Goal: Task Accomplishment & Management: Complete application form

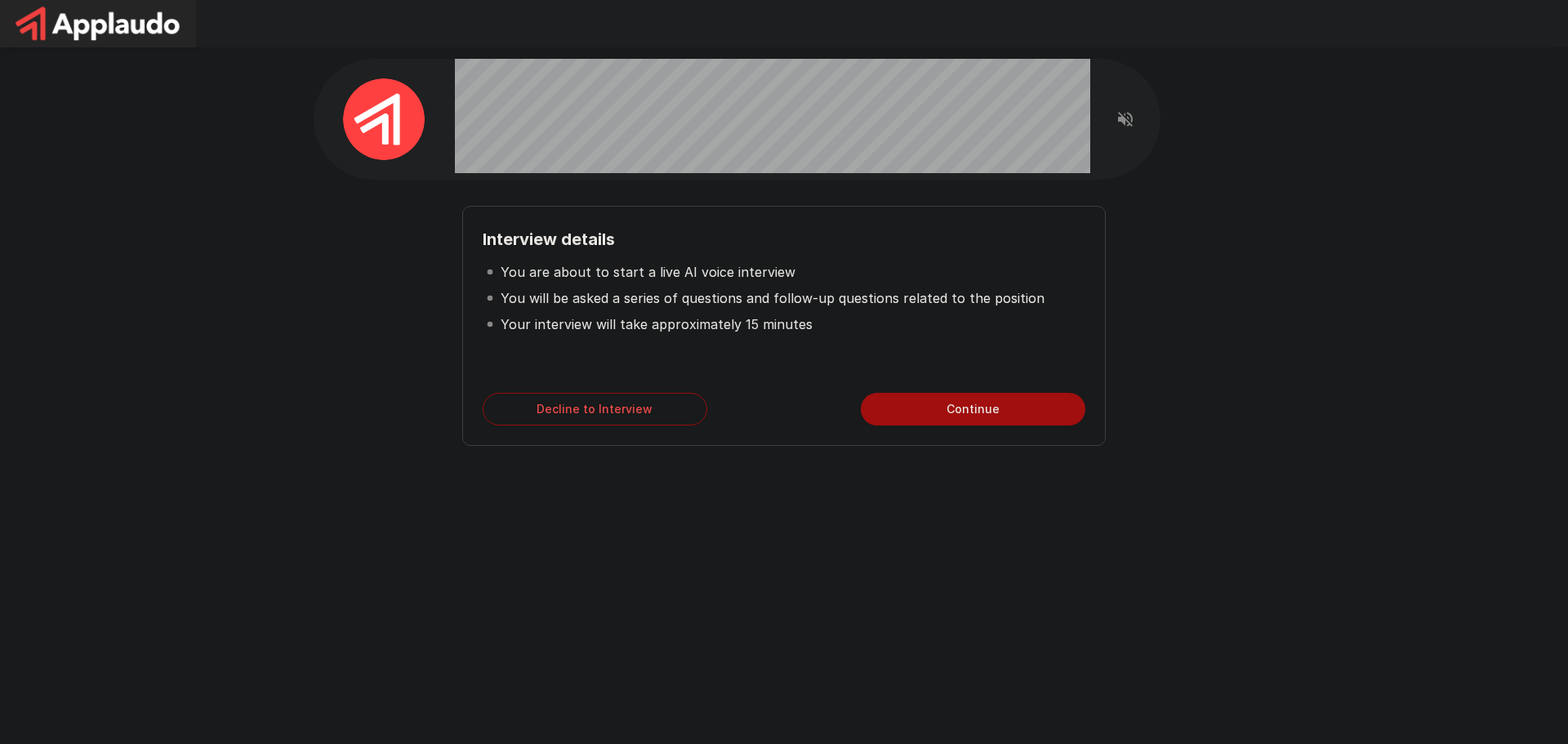
click at [994, 420] on button "Continue" at bounding box center [973, 410] width 224 height 33
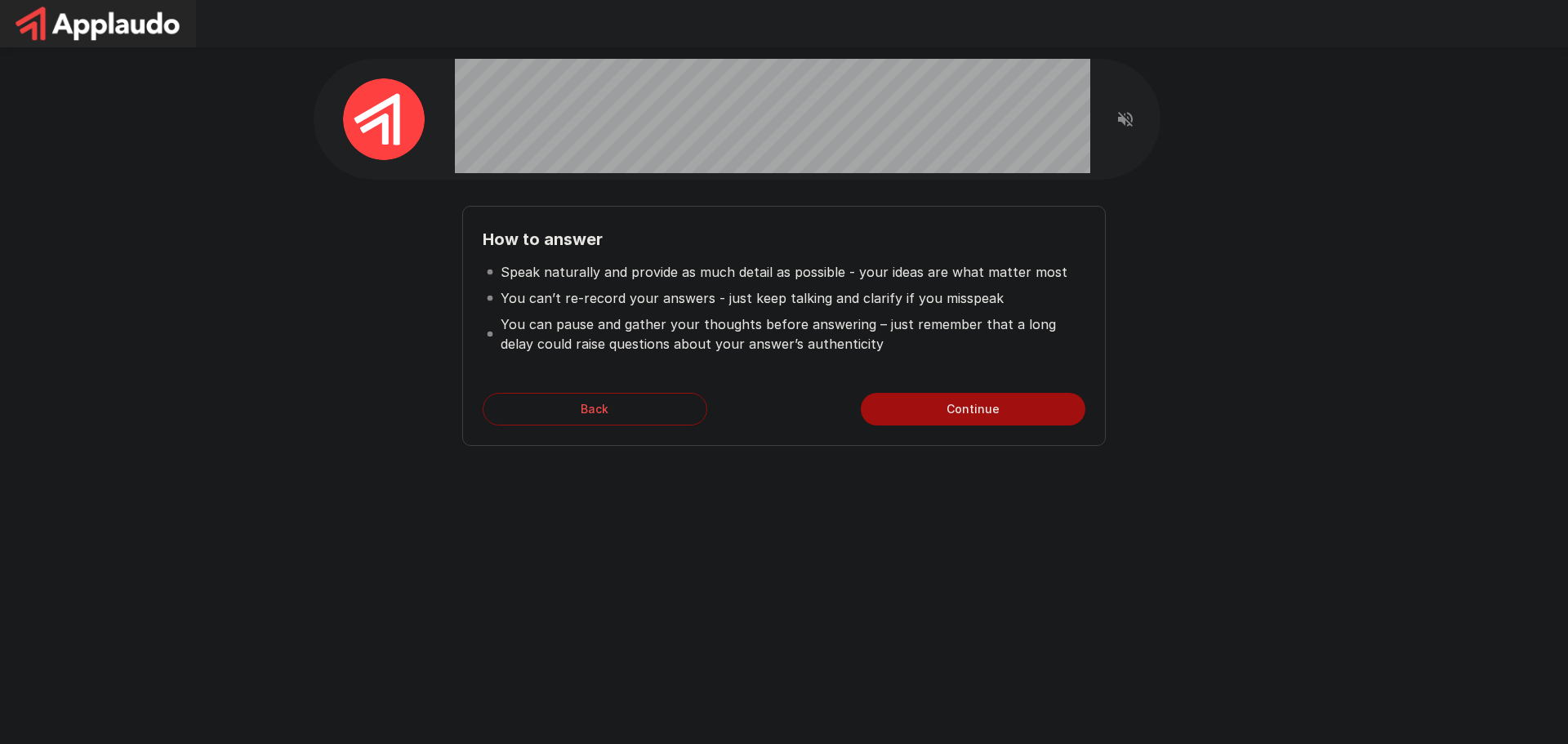
click at [631, 406] on button "Back" at bounding box center [594, 410] width 224 height 33
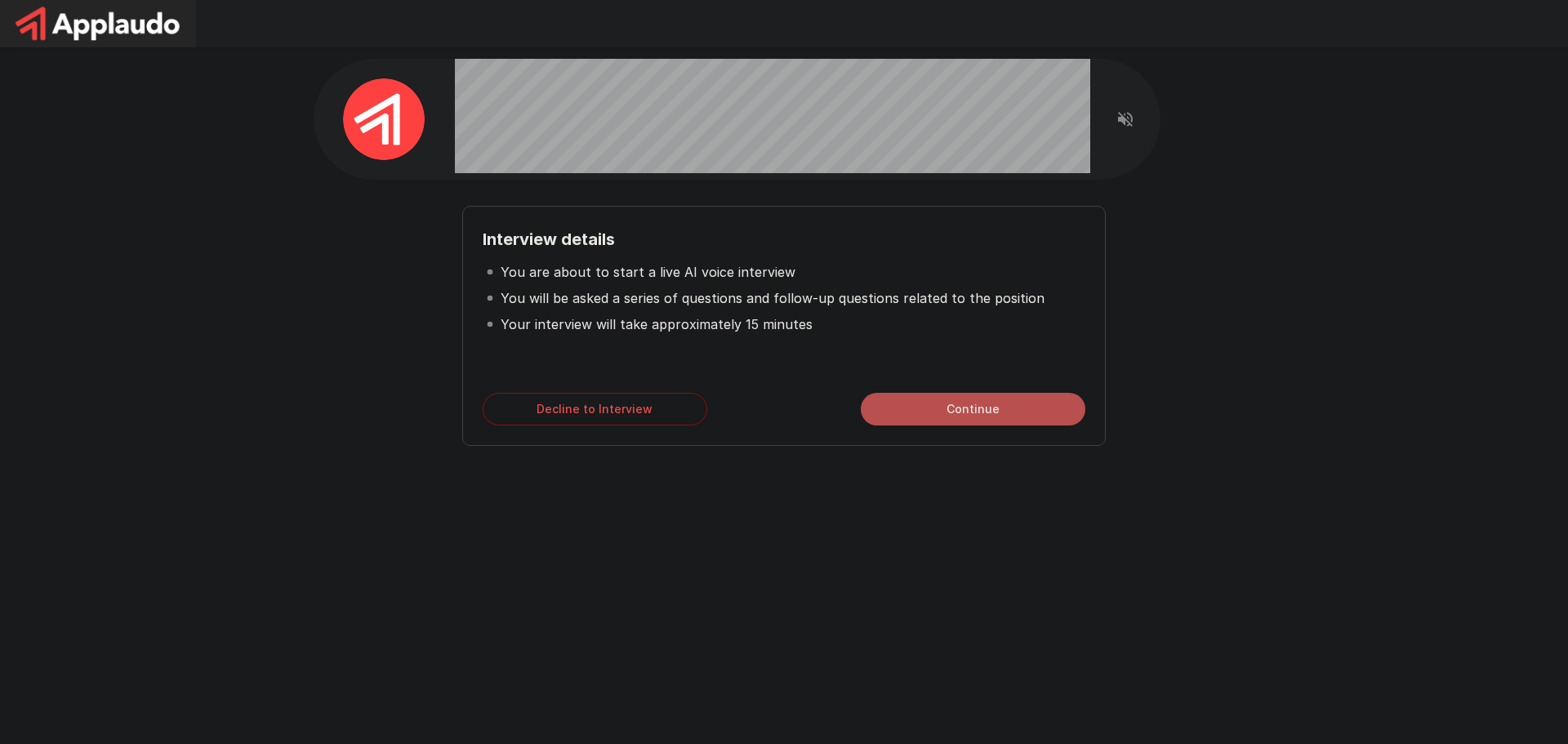
click at [916, 407] on button "Continue" at bounding box center [973, 410] width 224 height 33
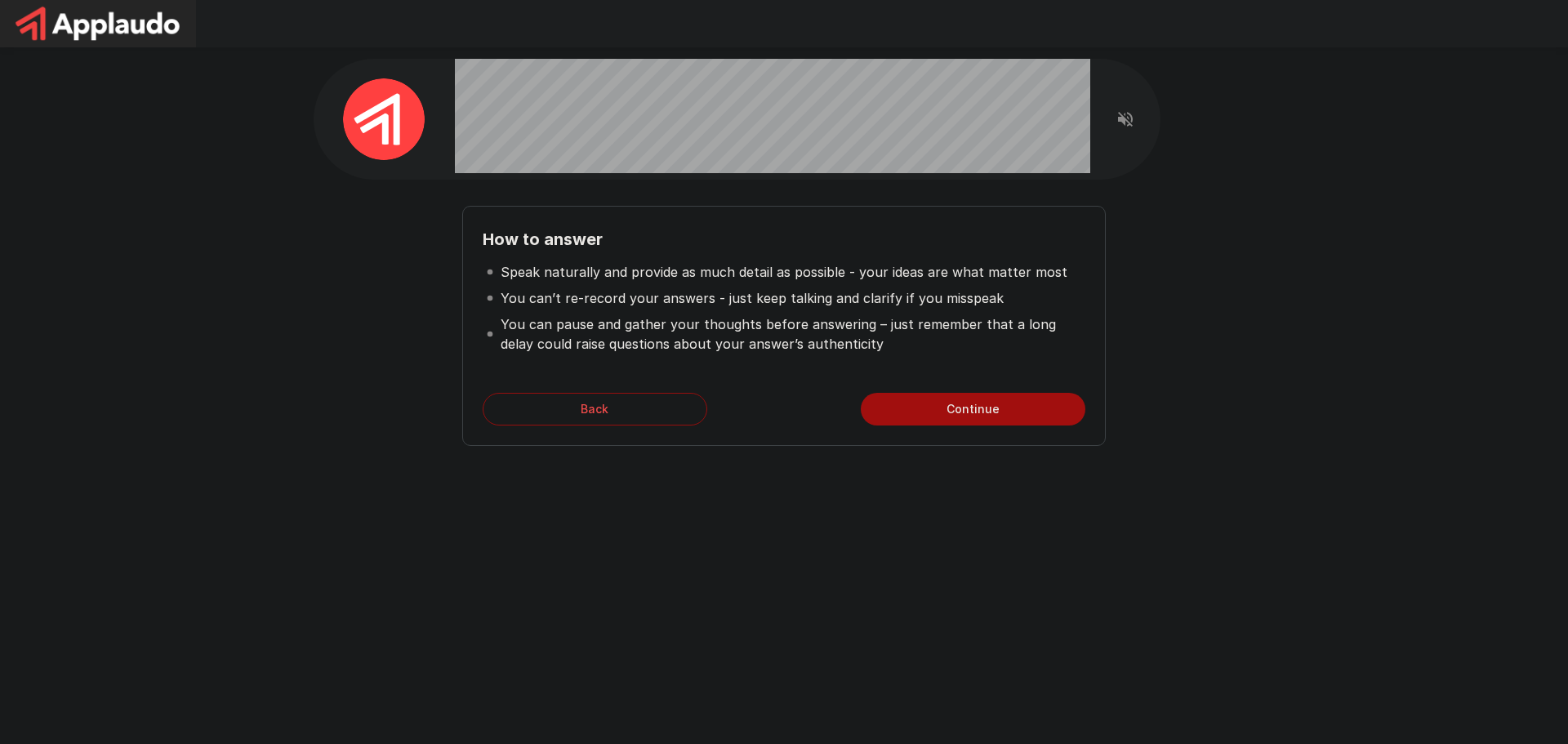
click at [938, 404] on button "Continue" at bounding box center [973, 410] width 224 height 33
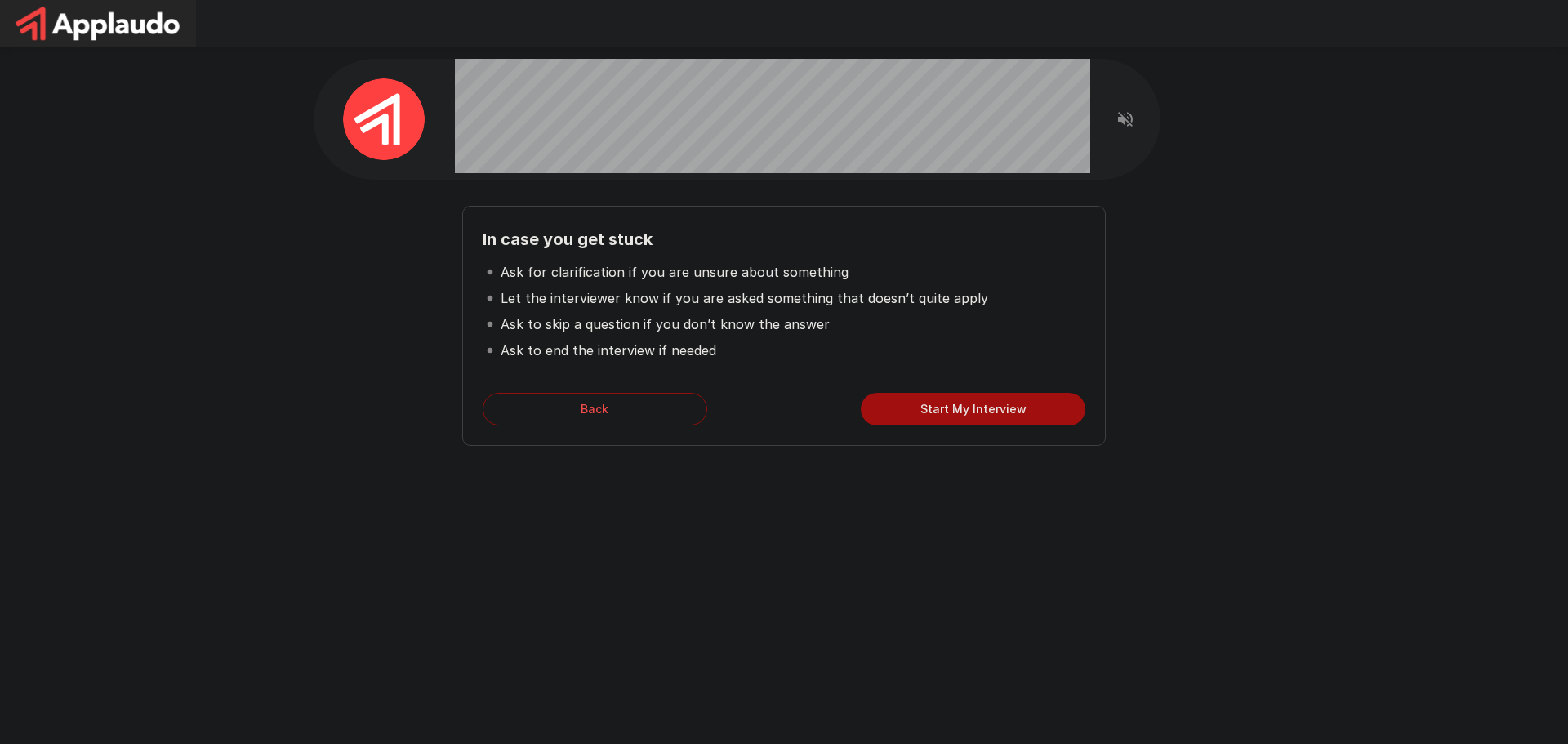
click at [889, 401] on button "Start My Interview" at bounding box center [973, 410] width 224 height 33
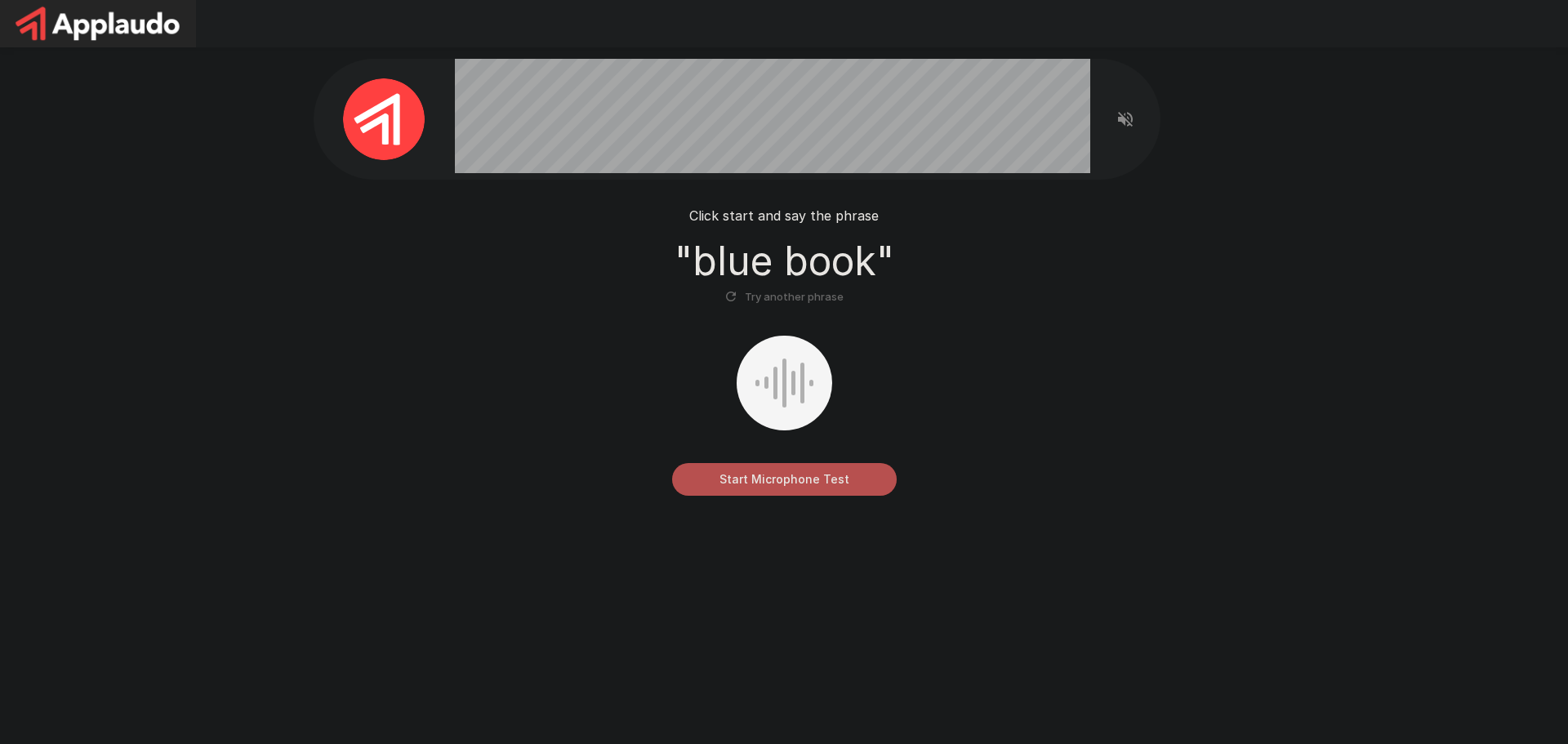
click at [768, 476] on button "Start Microphone Test" at bounding box center [784, 480] width 224 height 33
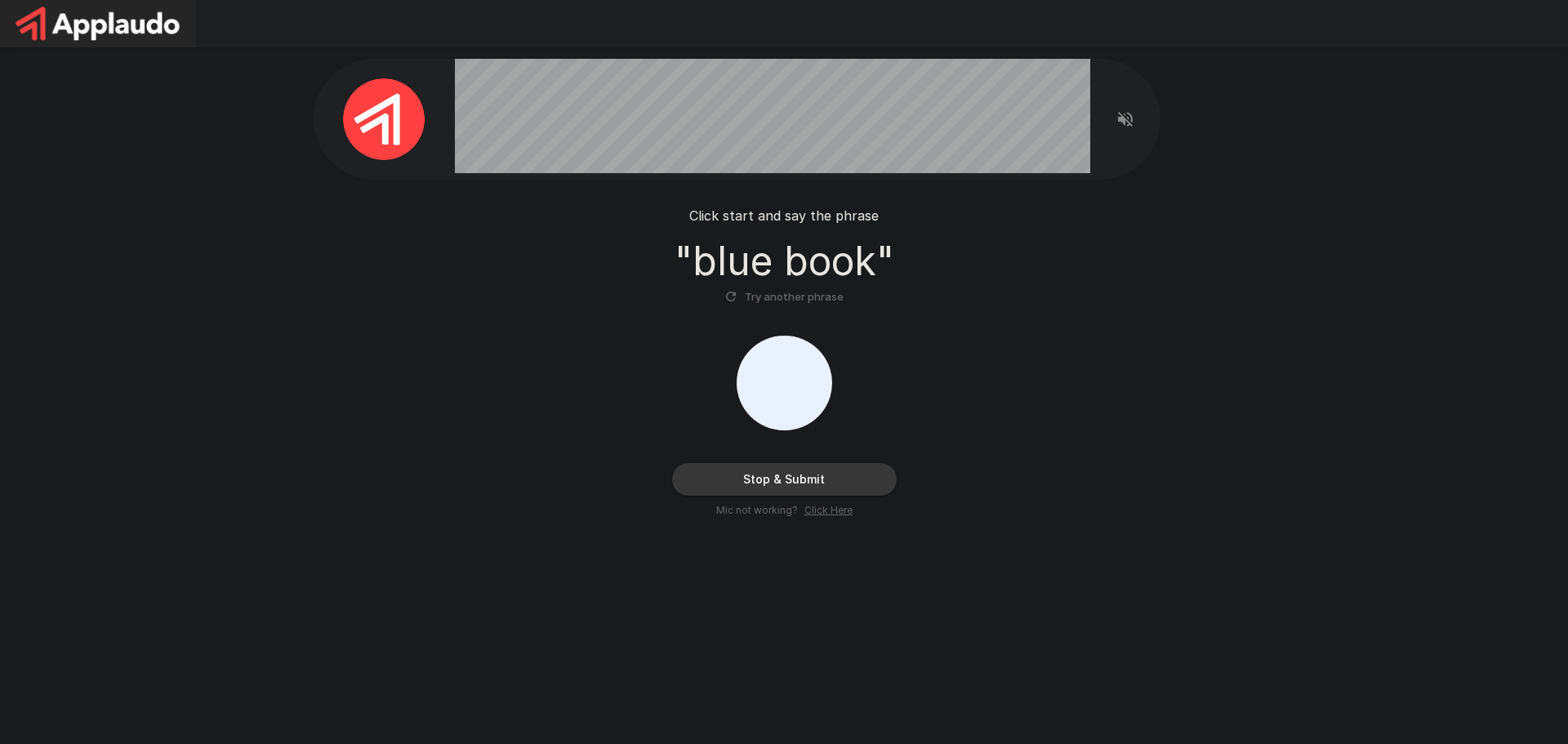
click at [752, 473] on button "Stop & Submit" at bounding box center [784, 480] width 224 height 33
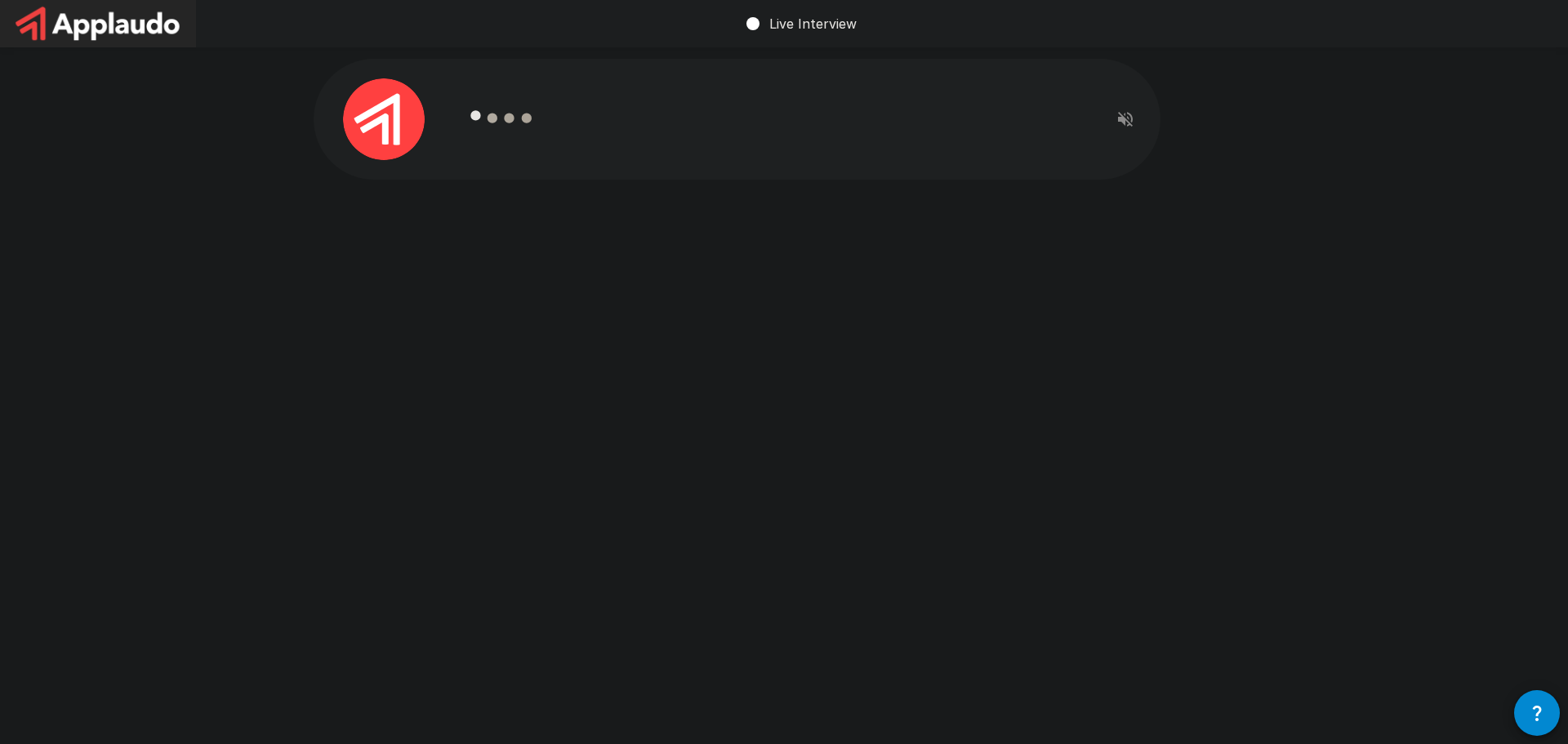
click at [725, 445] on div "Live Interview" at bounding box center [784, 372] width 1568 height 744
drag, startPoint x: 725, startPoint y: 445, endPoint x: 727, endPoint y: 496, distance: 51.0
click at [727, 496] on div "Live Interview" at bounding box center [784, 372] width 1568 height 744
click at [1134, 116] on icon "Read questions aloud" at bounding box center [1125, 118] width 19 height 19
click at [1122, 126] on icon "Stop reading questions aloud" at bounding box center [1125, 118] width 19 height 19
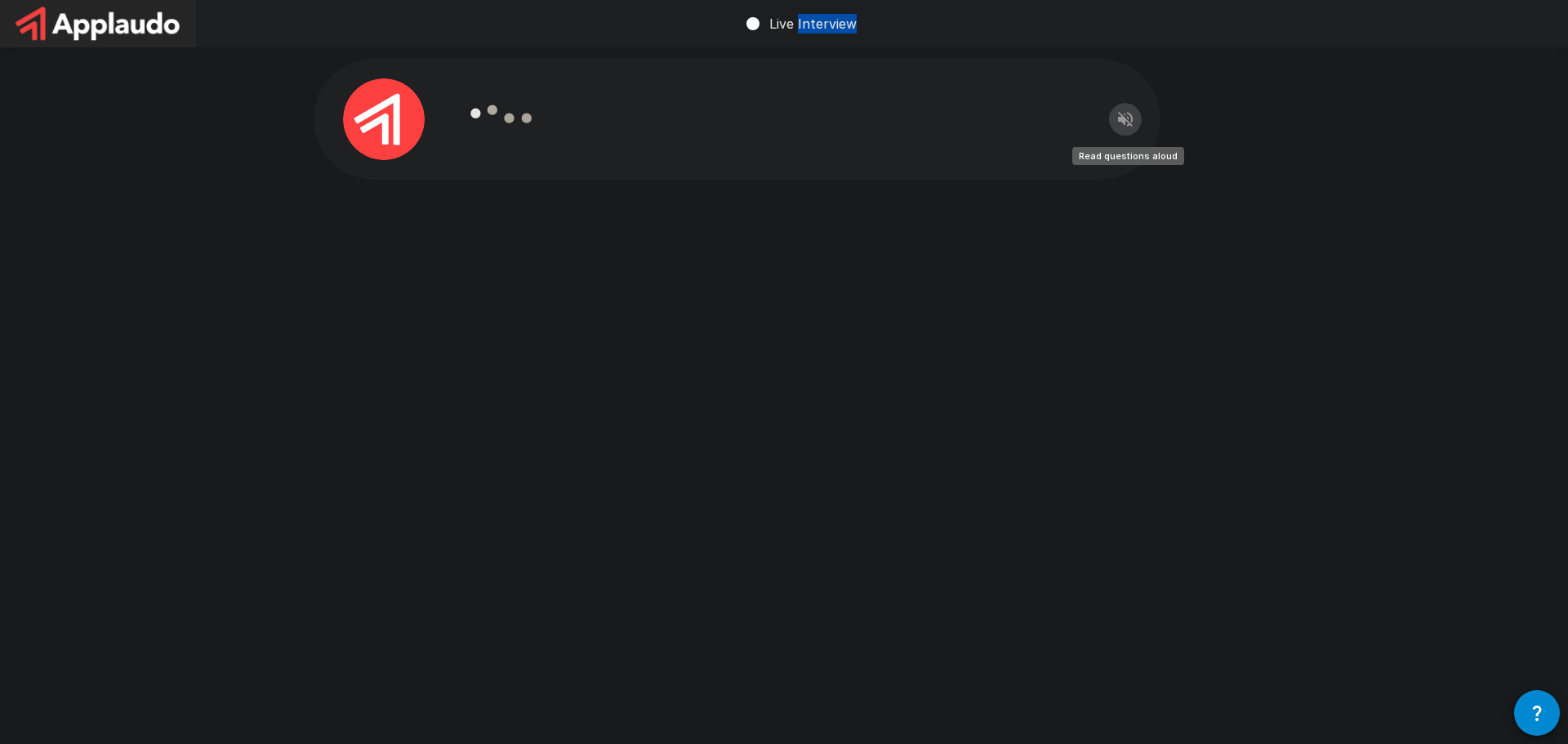
click at [1122, 126] on icon "Read questions aloud" at bounding box center [1125, 118] width 19 height 19
drag, startPoint x: 478, startPoint y: 118, endPoint x: 520, endPoint y: 121, distance: 42.1
click at [520, 121] on icon at bounding box center [502, 118] width 94 height 94
drag, startPoint x: 539, startPoint y: 120, endPoint x: 426, endPoint y: 126, distance: 113.2
click at [426, 126] on div at bounding box center [736, 119] width 847 height 121
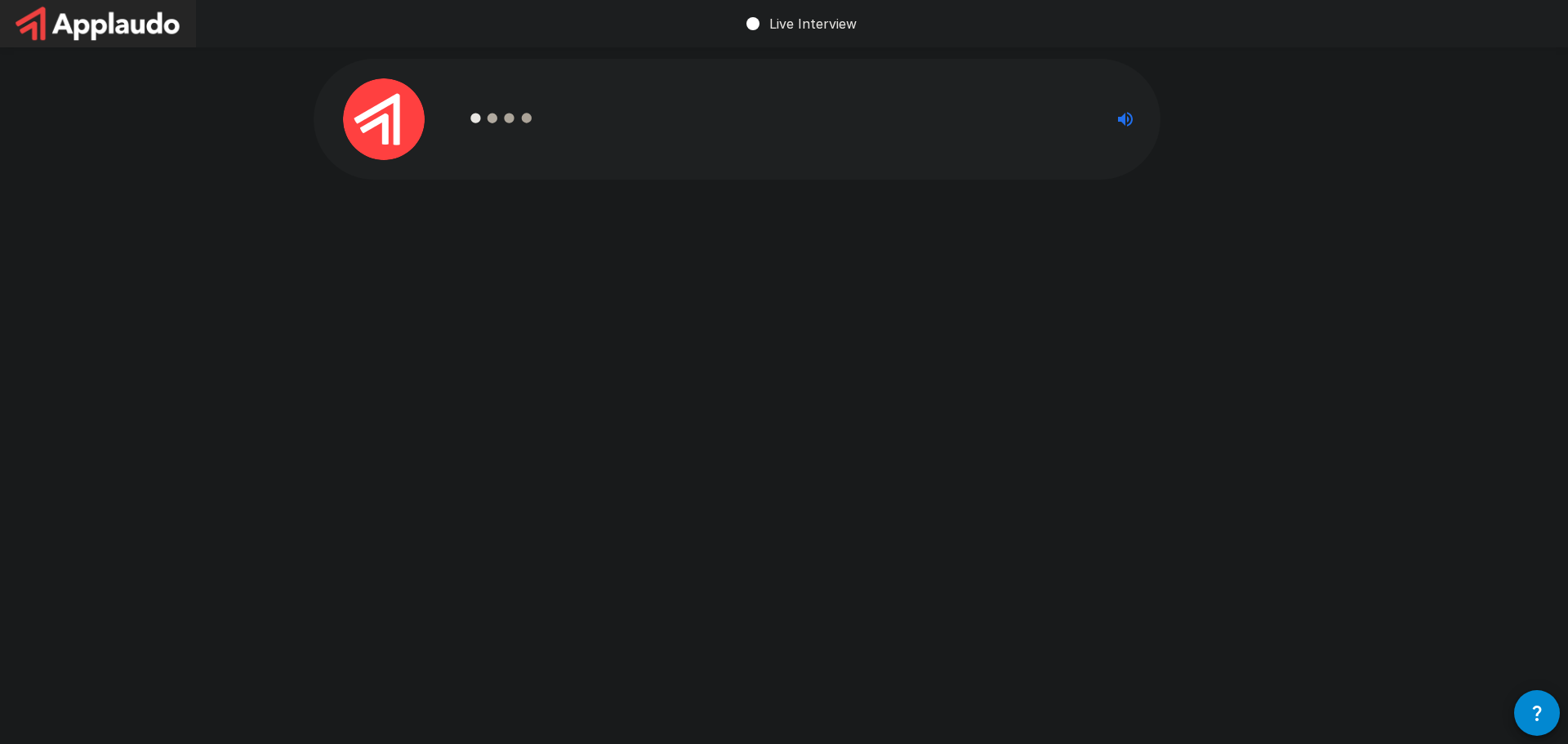
click at [104, 42] on img at bounding box center [98, 24] width 196 height 48
click at [588, 140] on div at bounding box center [773, 119] width 636 height 121
click at [586, 140] on div at bounding box center [773, 119] width 636 height 121
click at [1538, 720] on icon "button" at bounding box center [1538, 713] width 9 height 16
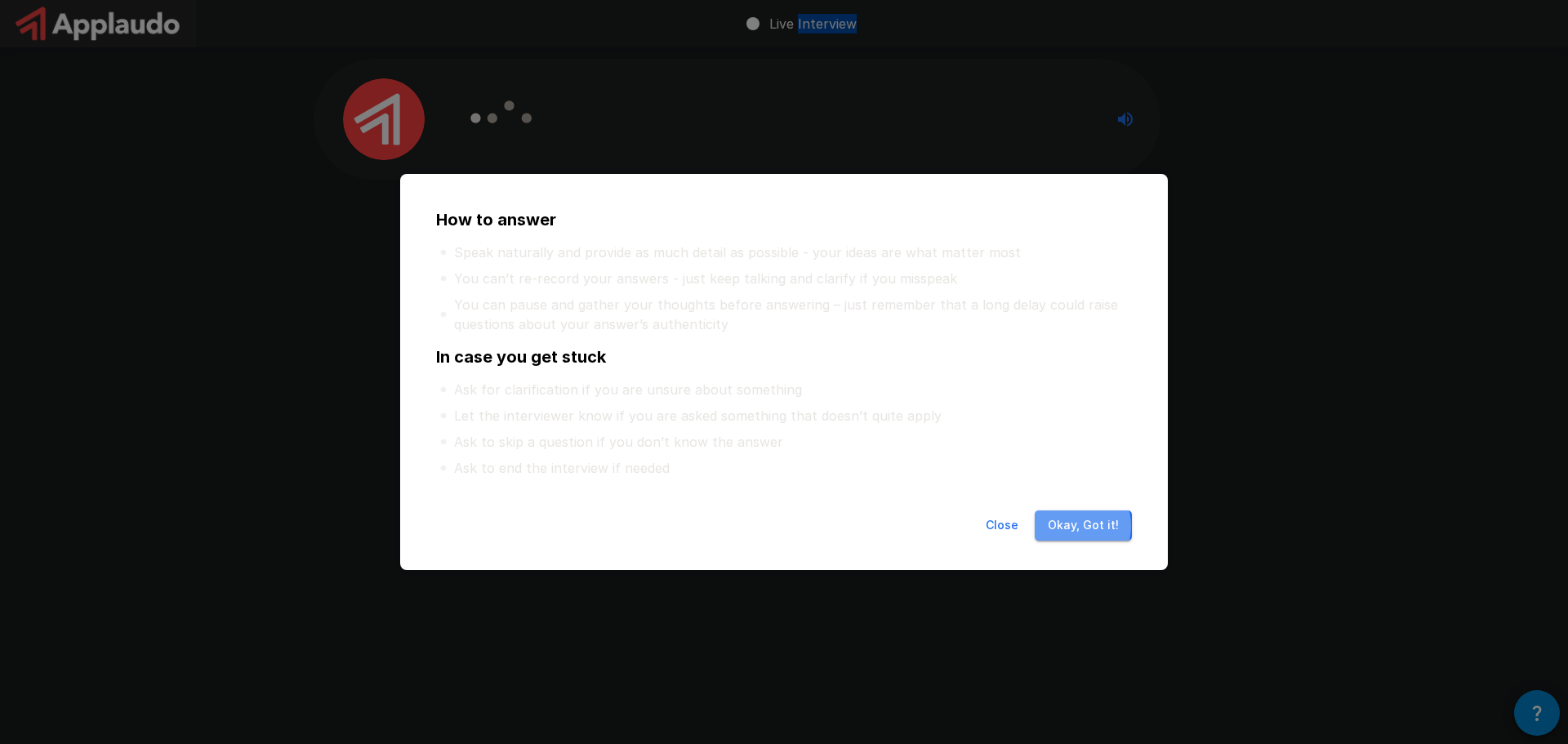
click at [1077, 526] on button "Okay, Got it!" at bounding box center [1083, 525] width 97 height 30
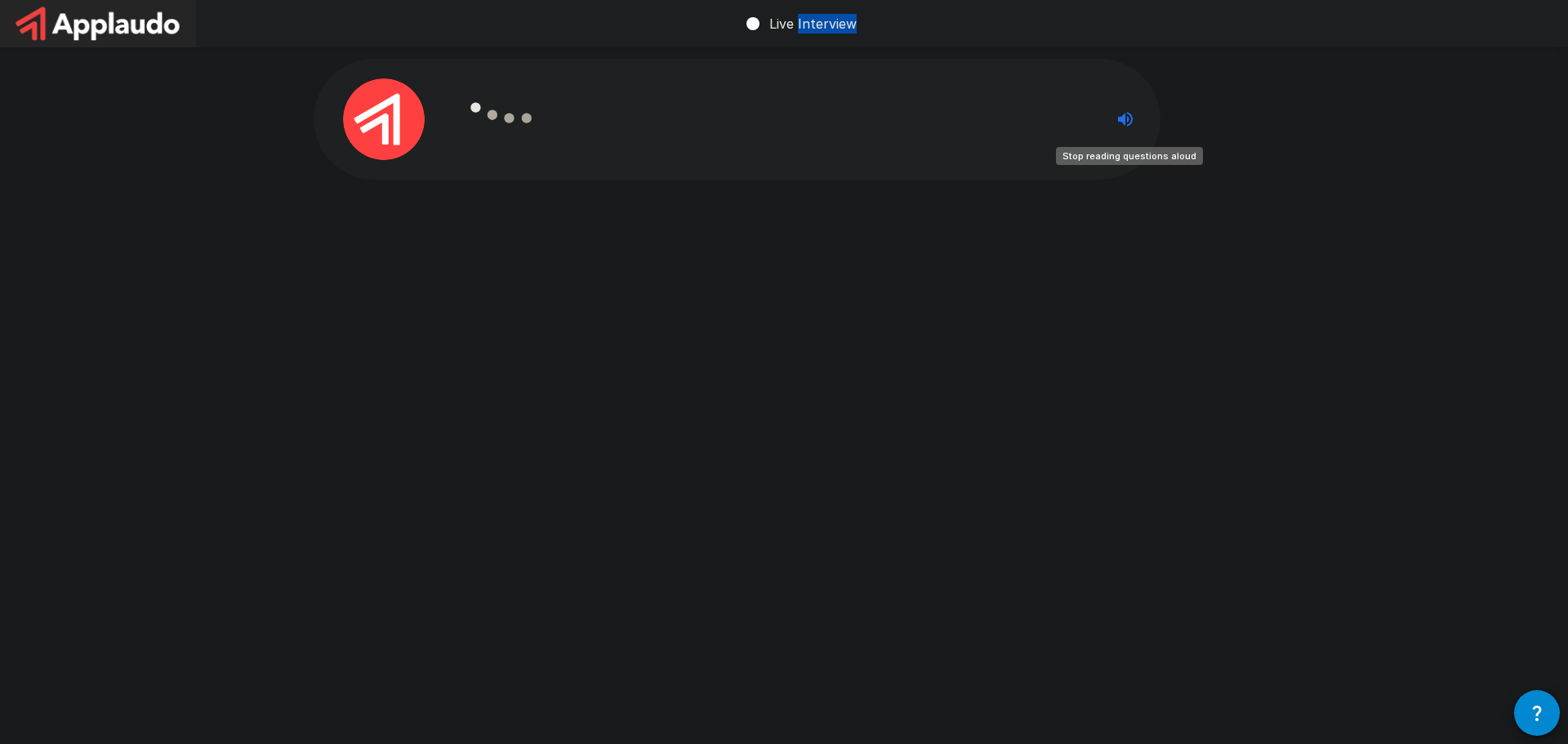
click at [1124, 125] on icon "Stop reading questions aloud" at bounding box center [1125, 118] width 19 height 19
click at [1124, 125] on icon "Read questions aloud" at bounding box center [1125, 118] width 19 height 19
drag, startPoint x: 531, startPoint y: 117, endPoint x: 417, endPoint y: 95, distance: 116.1
click at [365, 130] on div at bounding box center [736, 119] width 847 height 121
click at [825, 30] on p "Live Interview" at bounding box center [812, 23] width 87 height 19
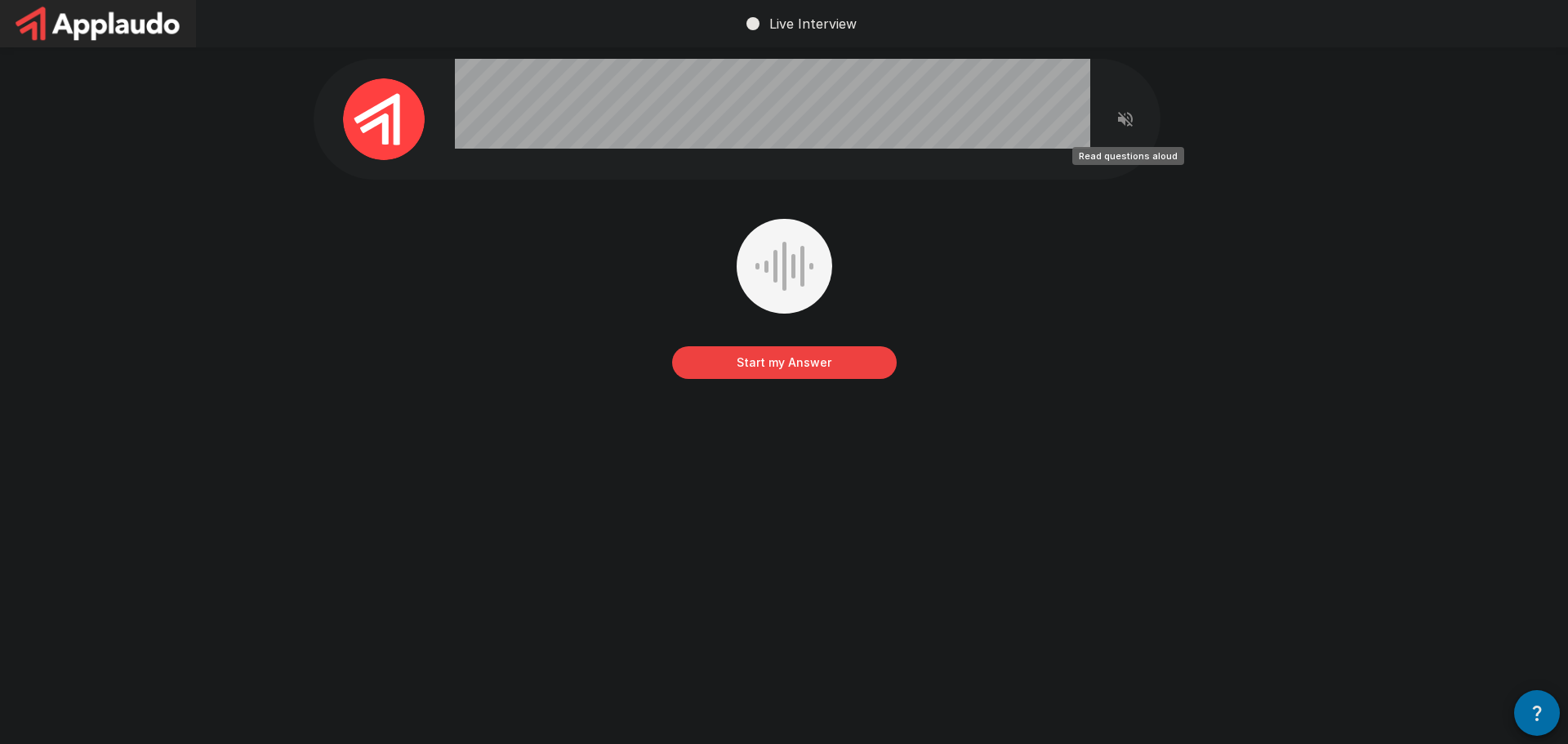
click at [1131, 123] on icon "Read questions aloud" at bounding box center [1125, 118] width 19 height 19
click at [727, 356] on button "Start my Answer" at bounding box center [784, 363] width 224 height 33
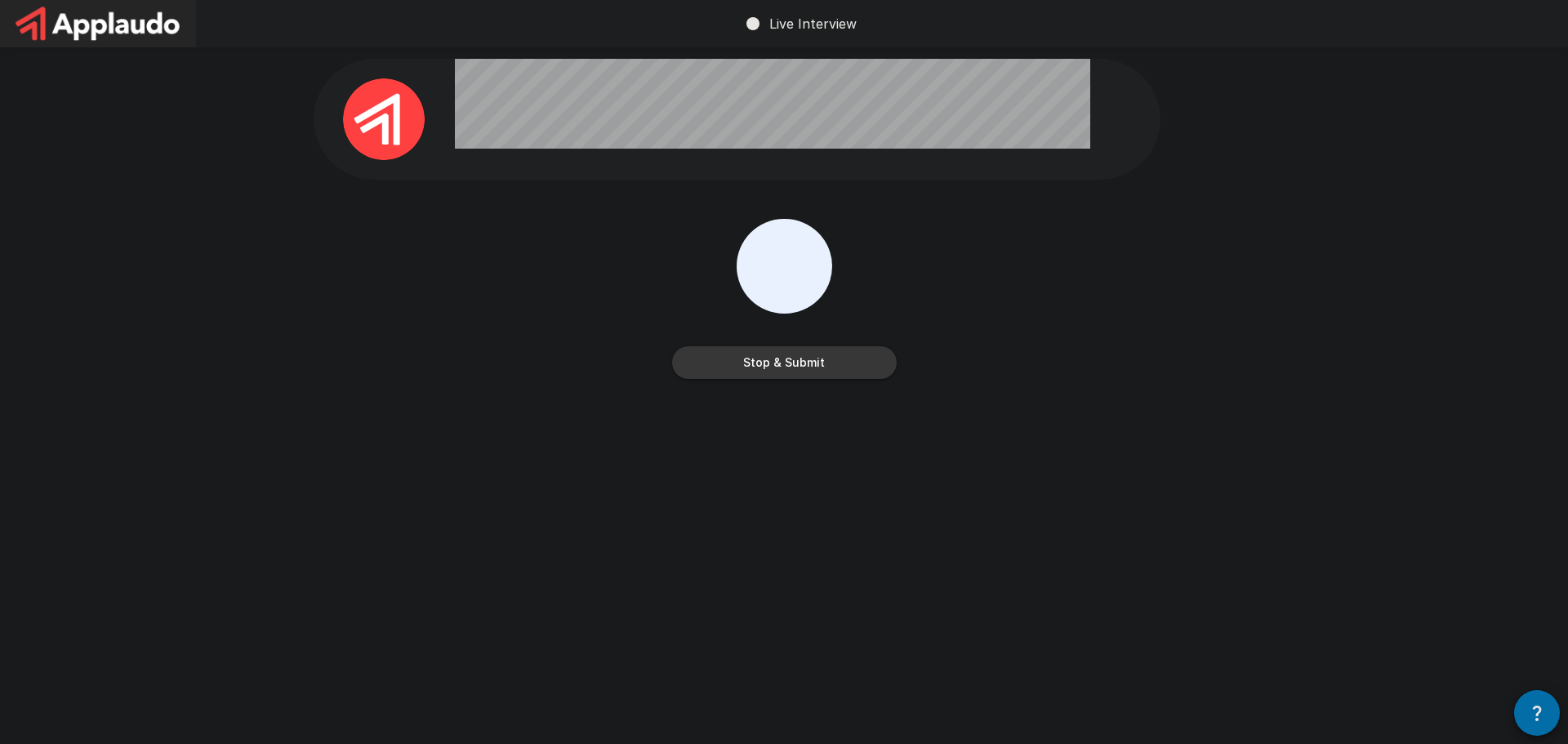
click at [727, 356] on button "Stop & Submit" at bounding box center [784, 363] width 224 height 33
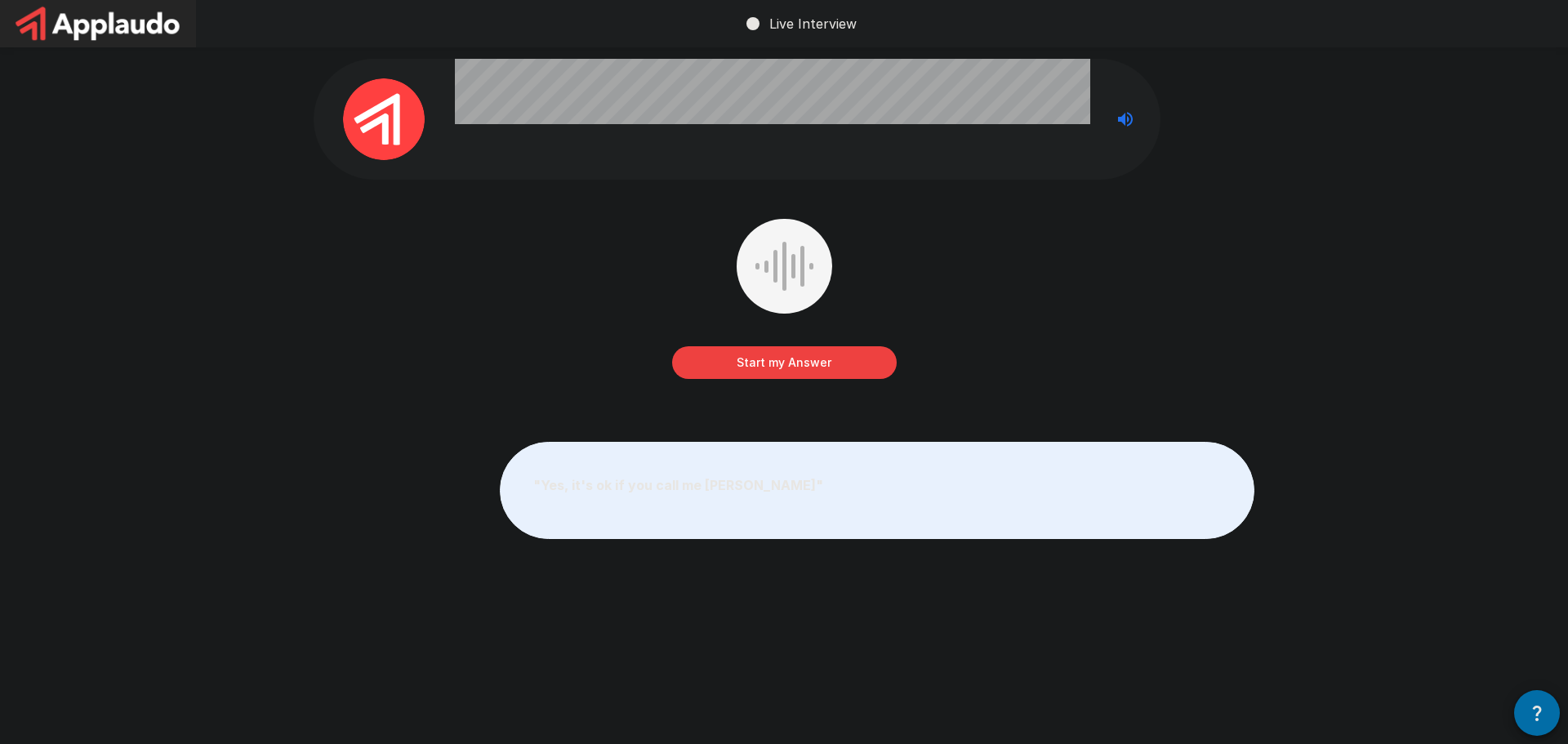
click at [781, 369] on button "Start my Answer" at bounding box center [784, 363] width 224 height 33
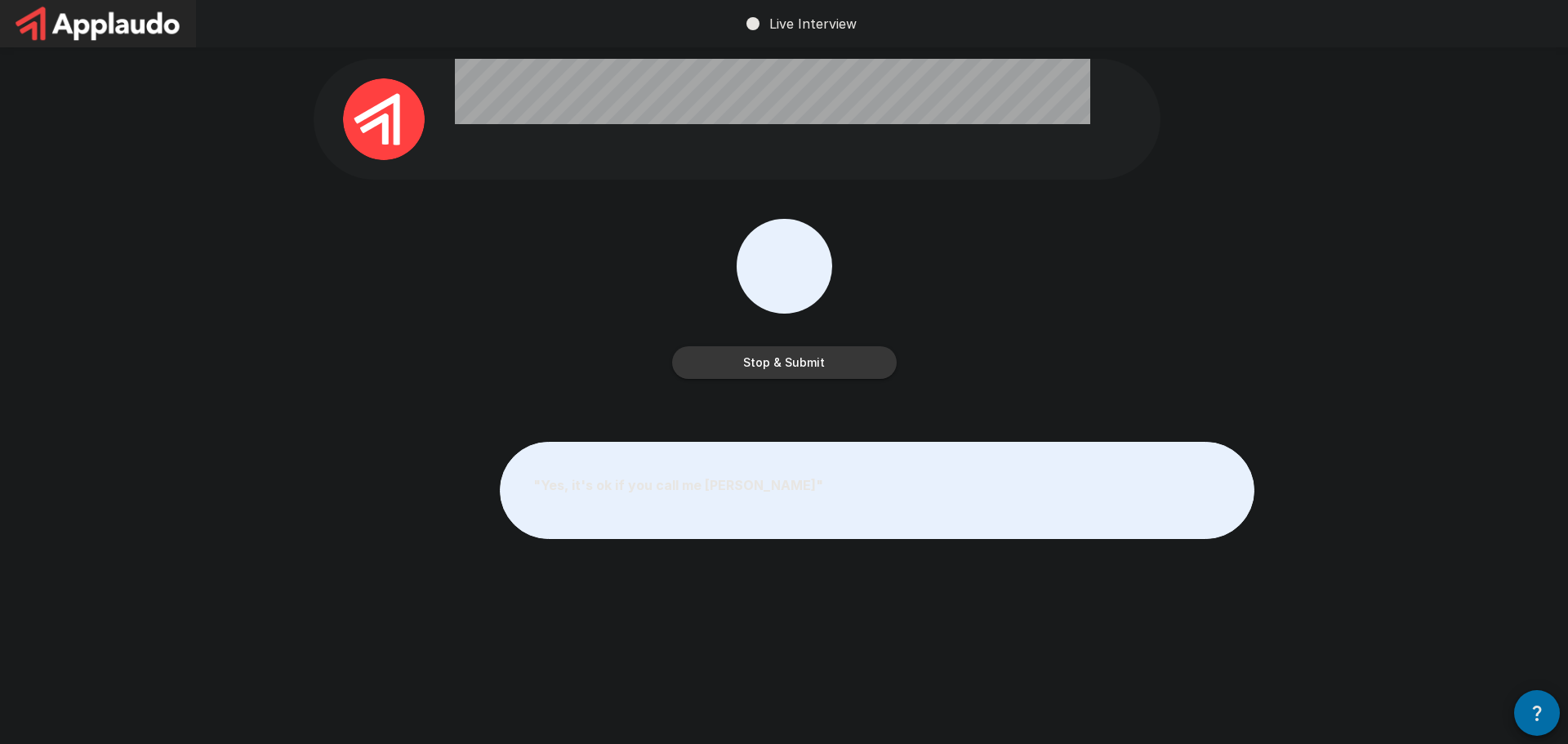
click at [781, 369] on button "Stop & Submit" at bounding box center [784, 363] width 224 height 33
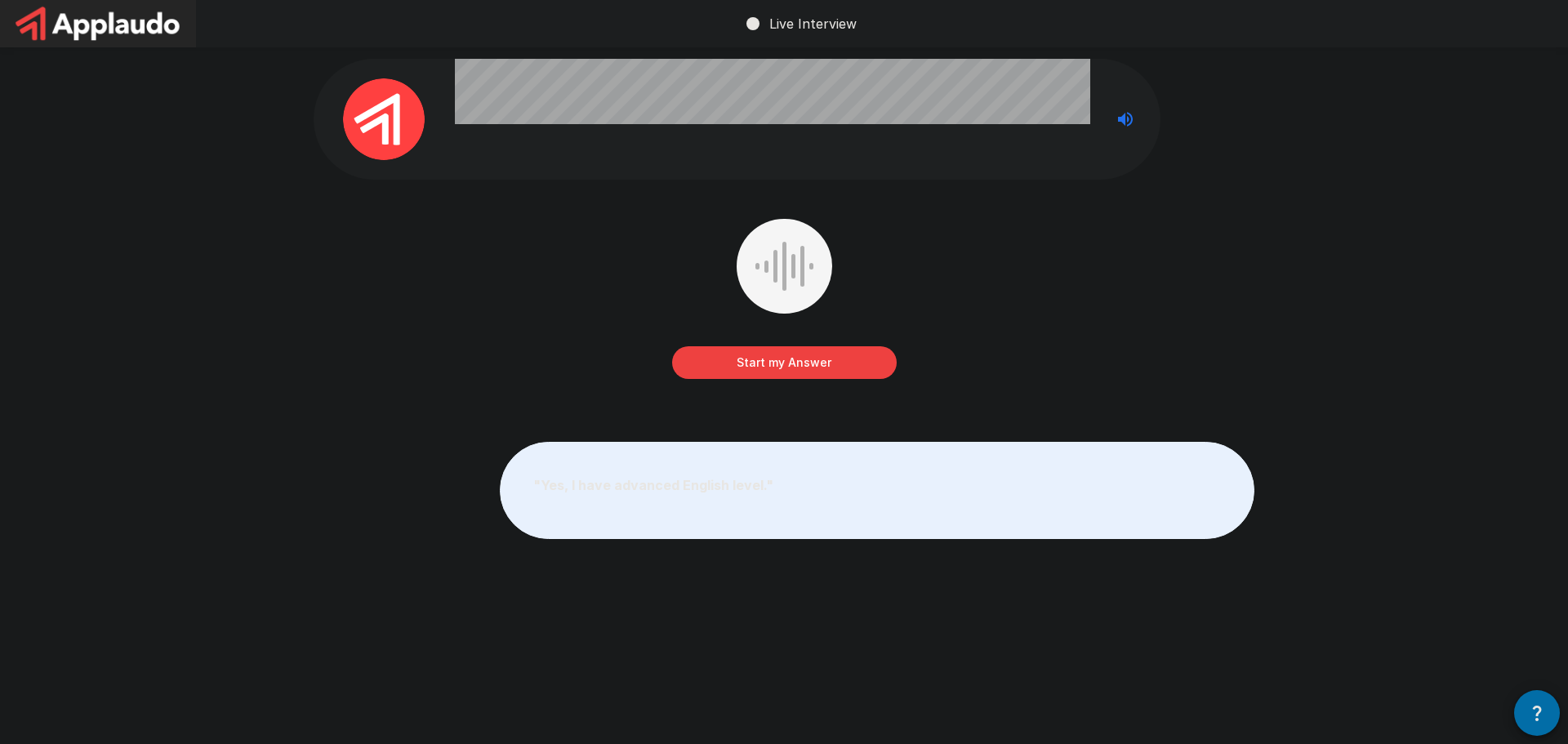
click at [735, 367] on button "Start my Answer" at bounding box center [784, 363] width 224 height 33
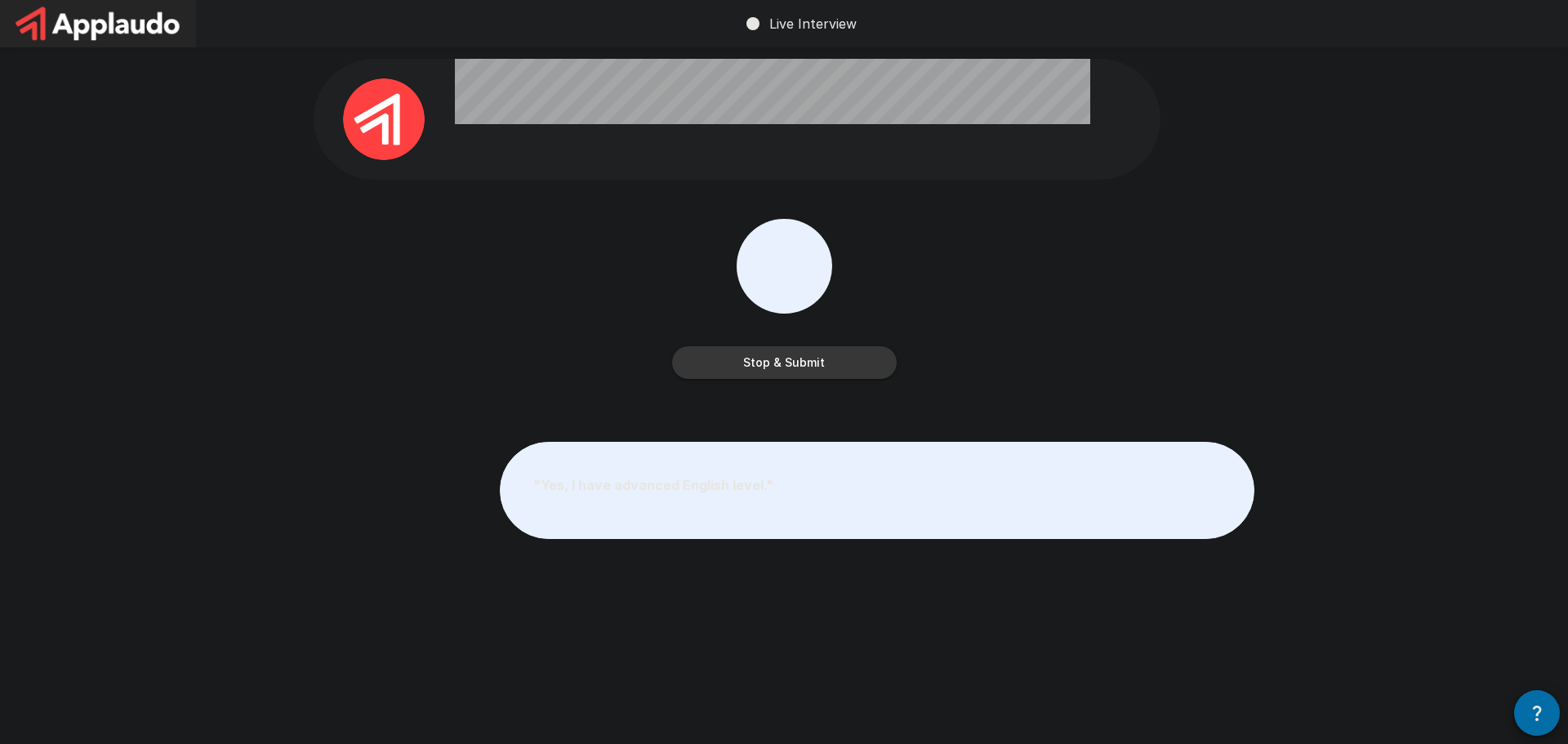
click at [735, 367] on button "Stop & Submit" at bounding box center [784, 363] width 224 height 33
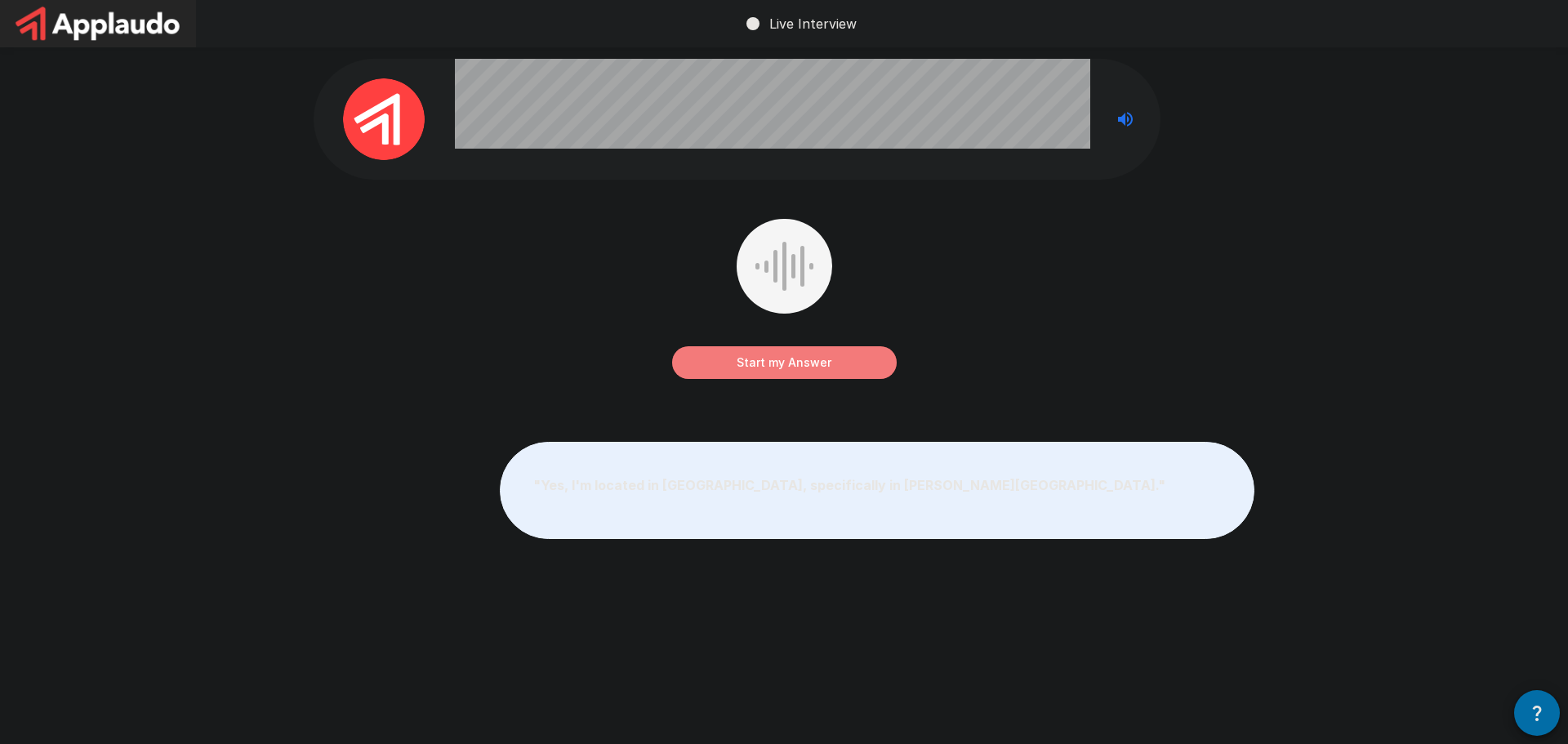
click at [768, 361] on button "Start my Answer" at bounding box center [784, 363] width 224 height 33
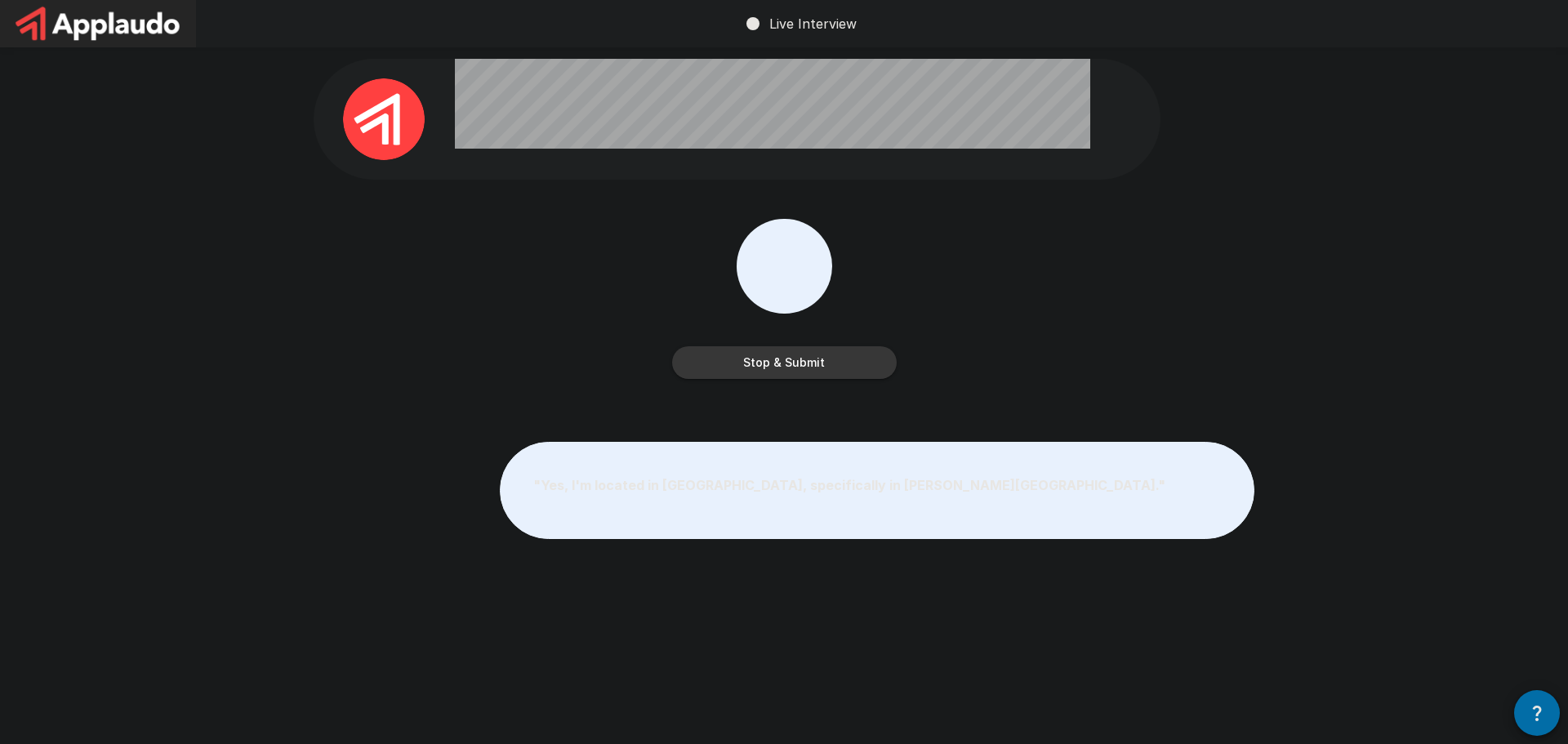
click at [853, 373] on button "Stop & Submit" at bounding box center [784, 363] width 224 height 33
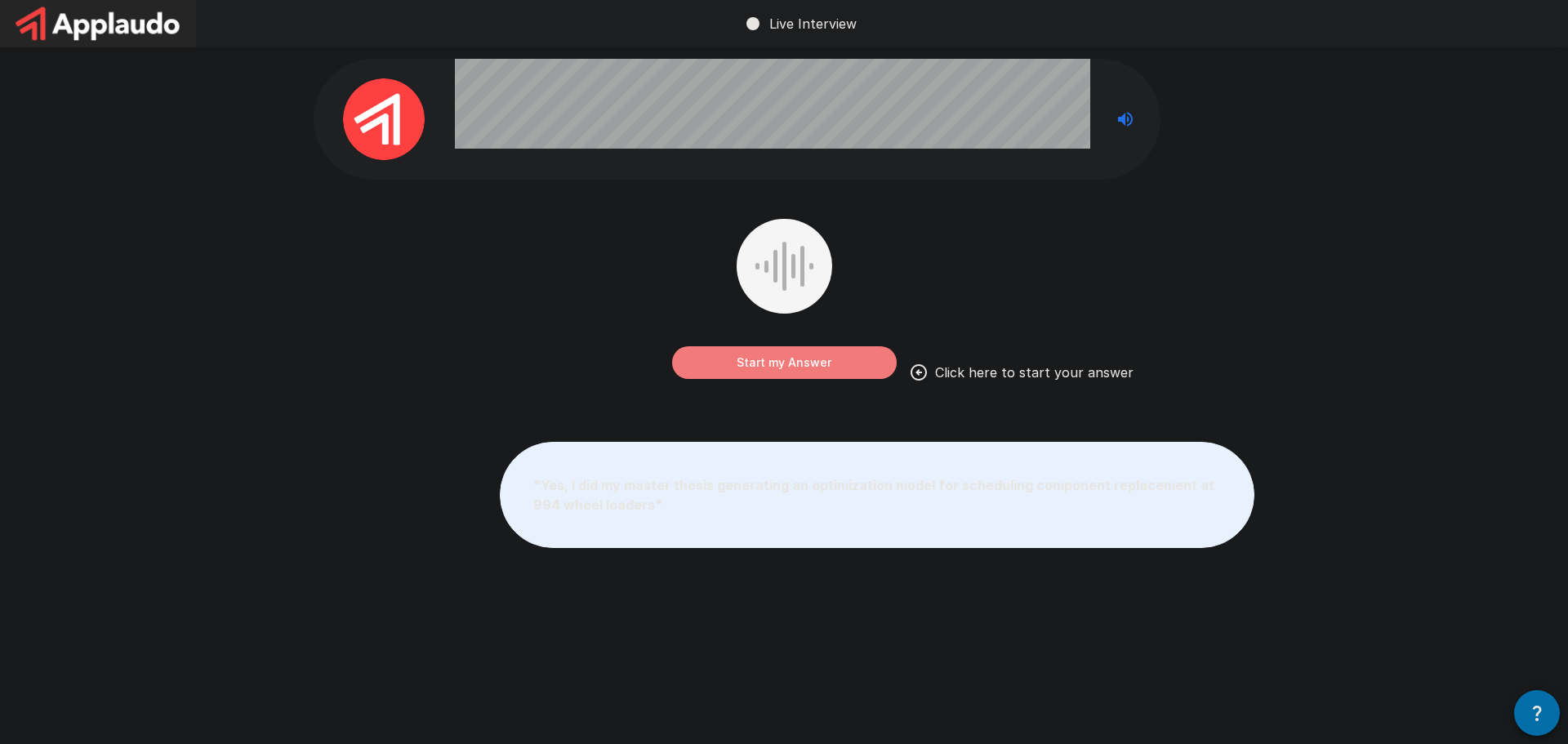
click at [788, 365] on button "Start my Answer" at bounding box center [784, 363] width 224 height 33
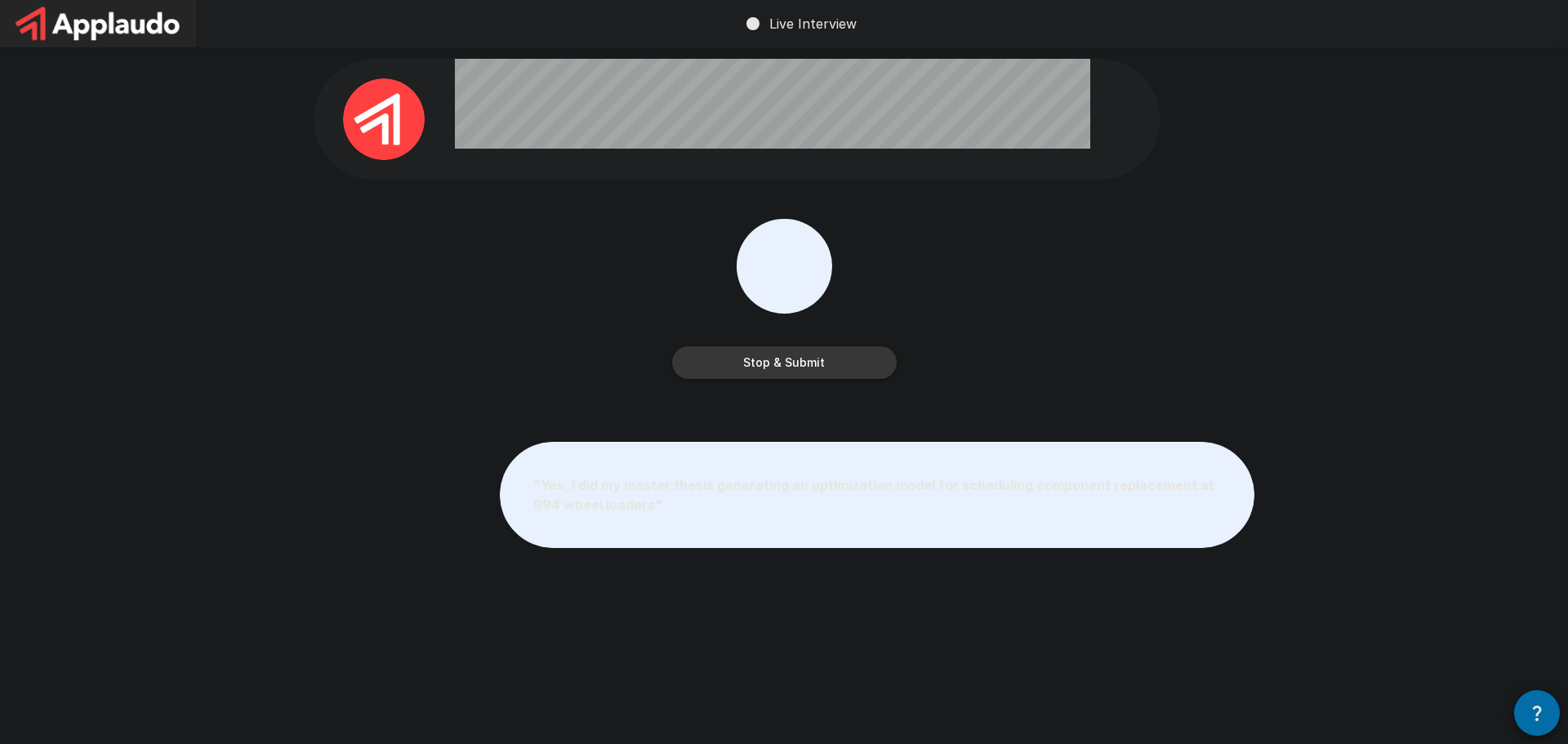
click at [860, 363] on button "Stop & Submit" at bounding box center [784, 363] width 224 height 33
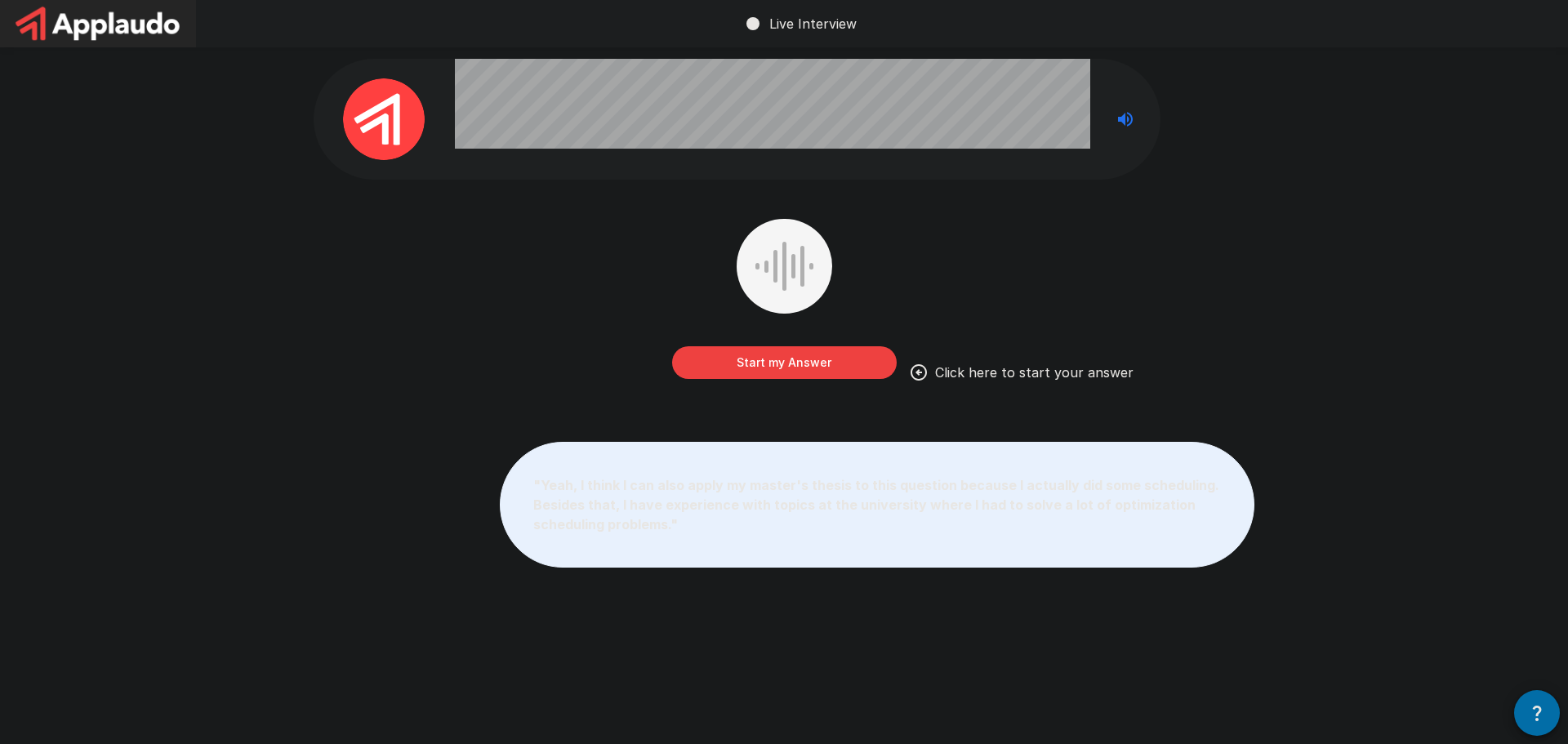
click at [787, 361] on button "Start my Answer" at bounding box center [784, 363] width 224 height 33
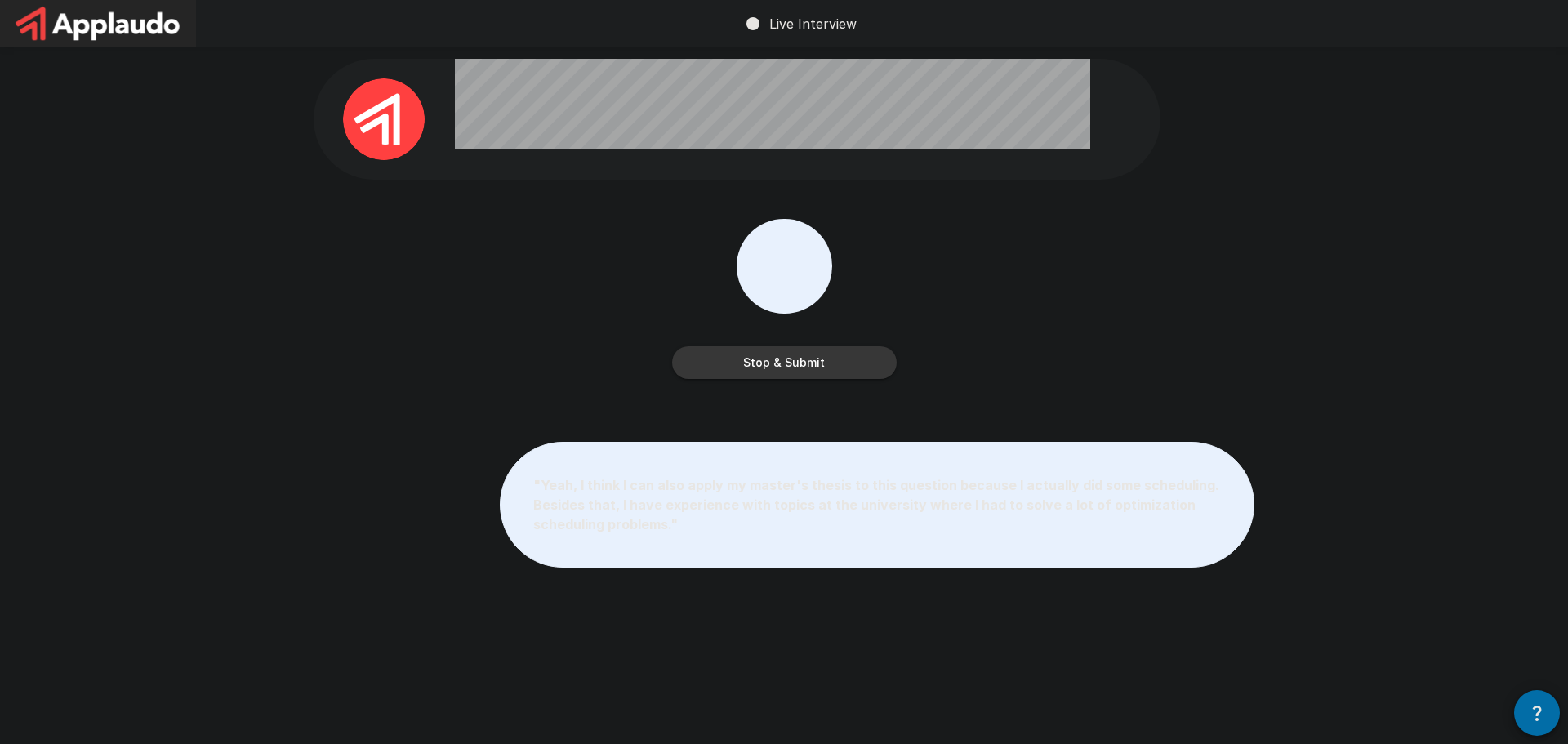
click at [802, 360] on button "Stop & Submit" at bounding box center [784, 363] width 224 height 33
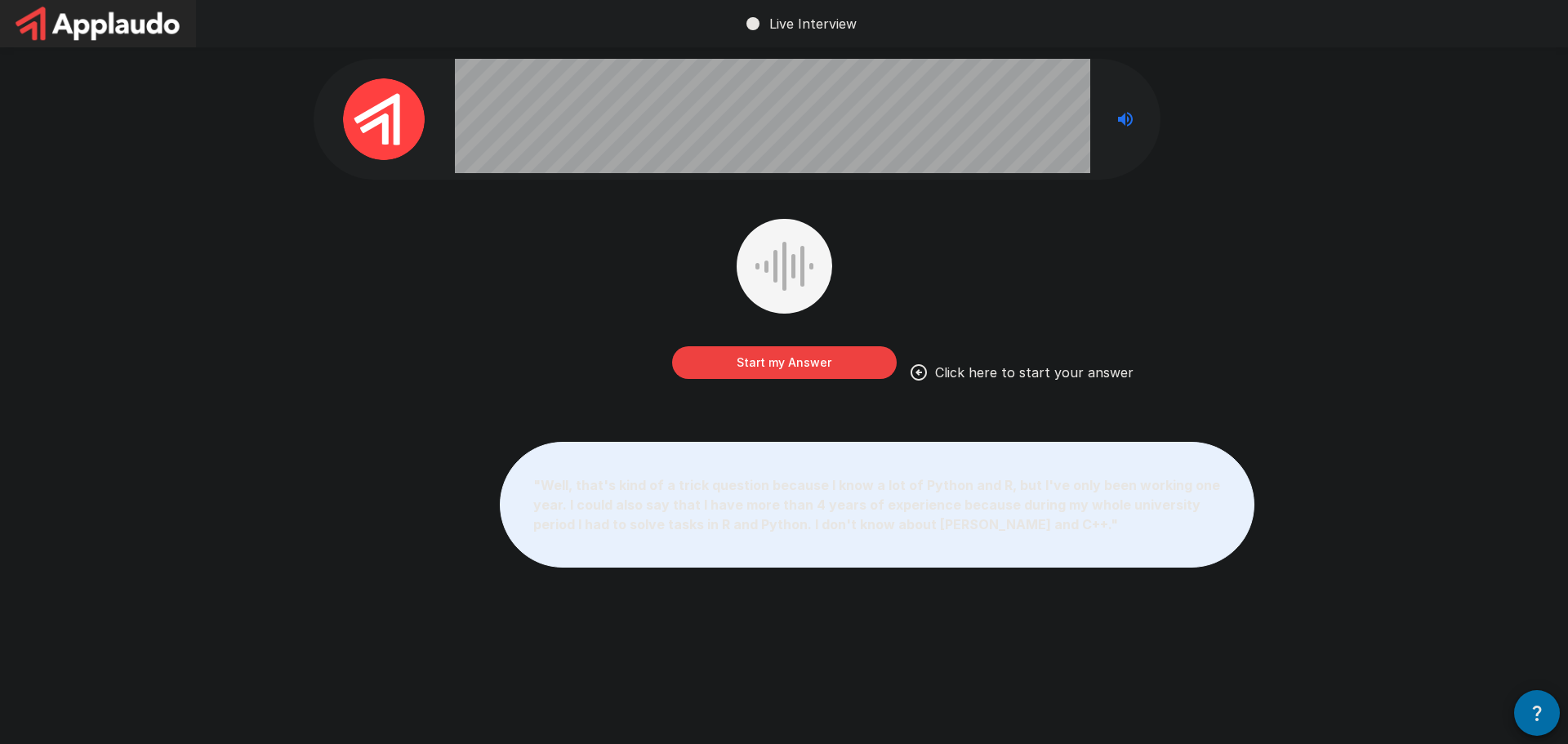
click at [811, 368] on button "Start my Answer" at bounding box center [784, 363] width 224 height 33
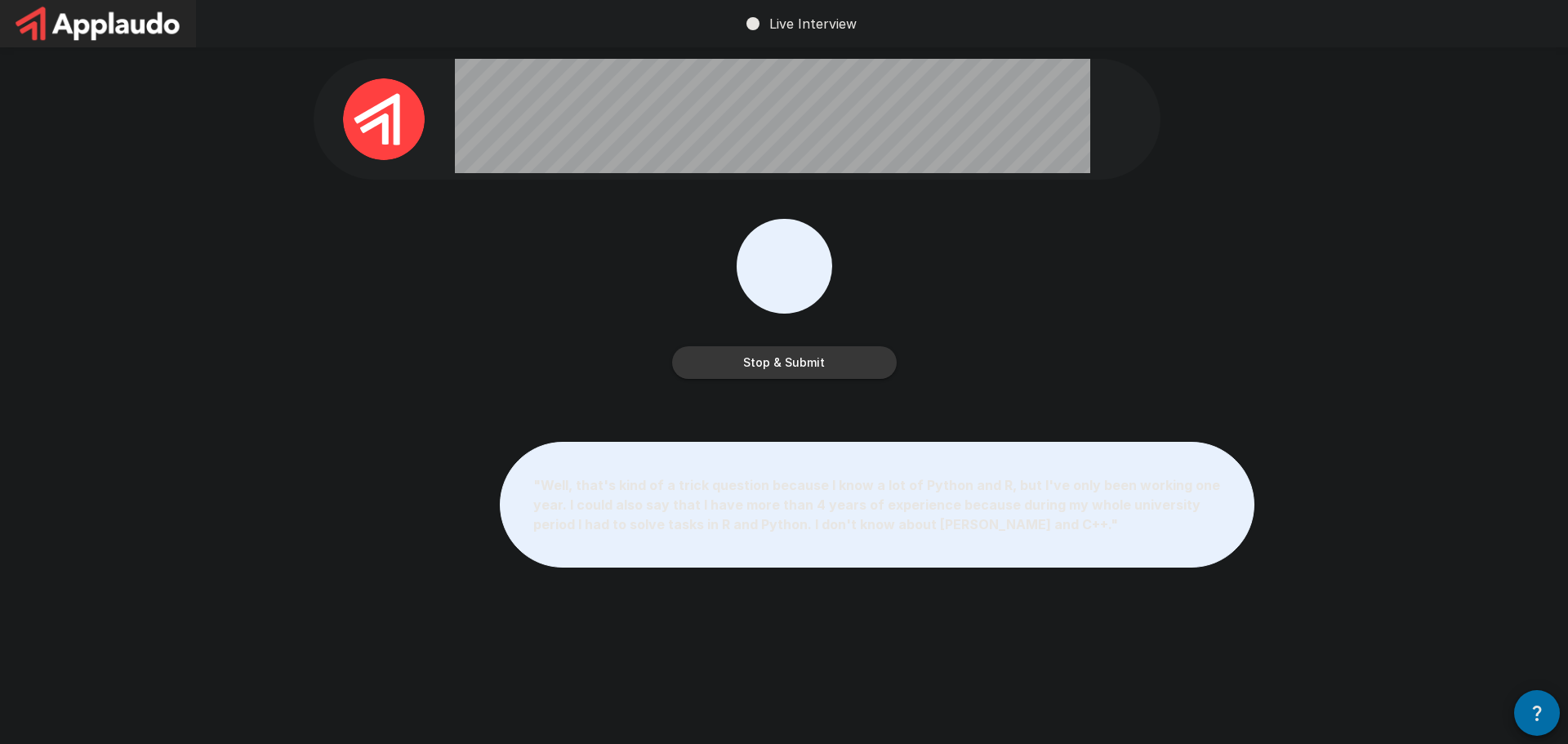
click at [809, 364] on button "Stop & Submit" at bounding box center [784, 363] width 224 height 33
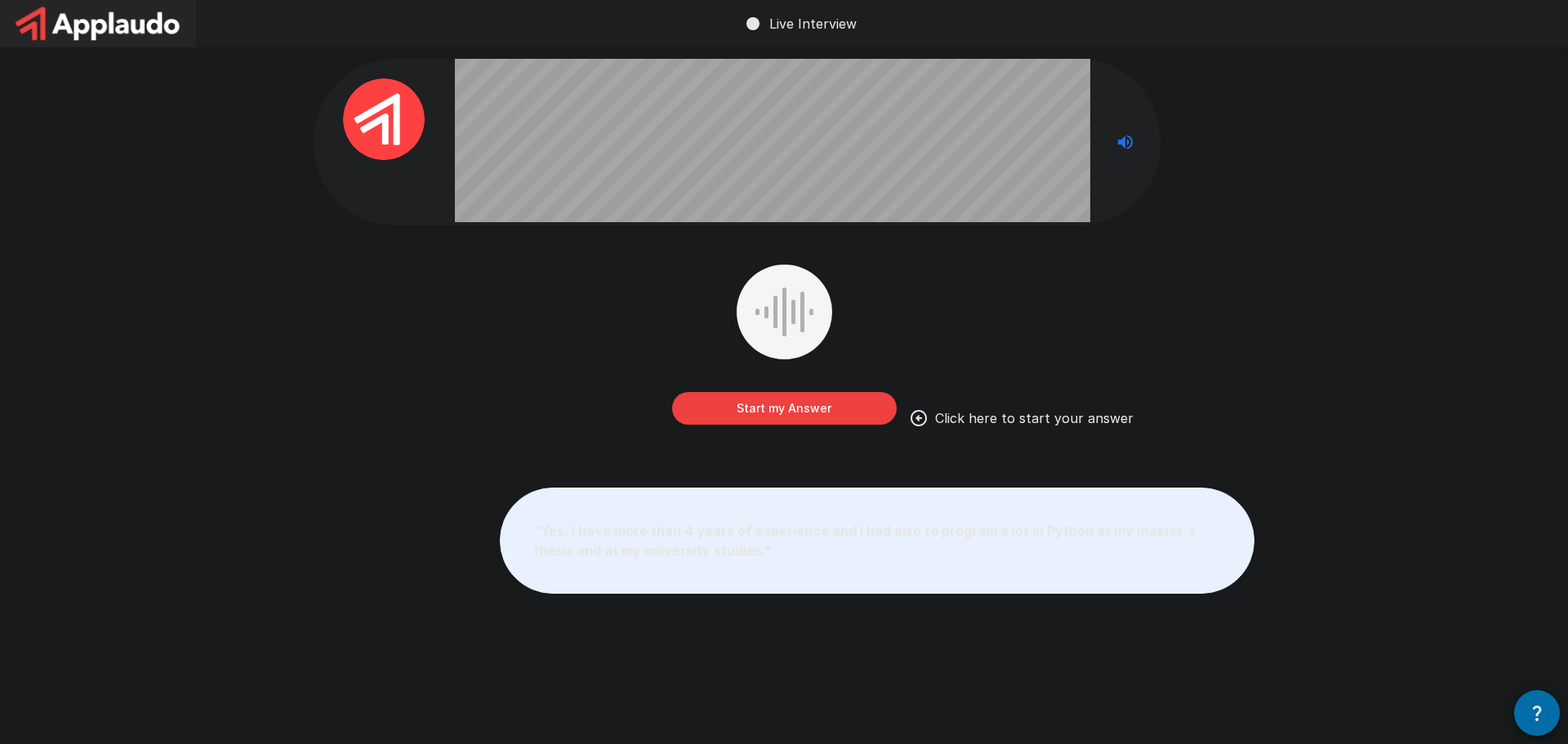
click at [763, 409] on button "Start my Answer" at bounding box center [784, 409] width 224 height 33
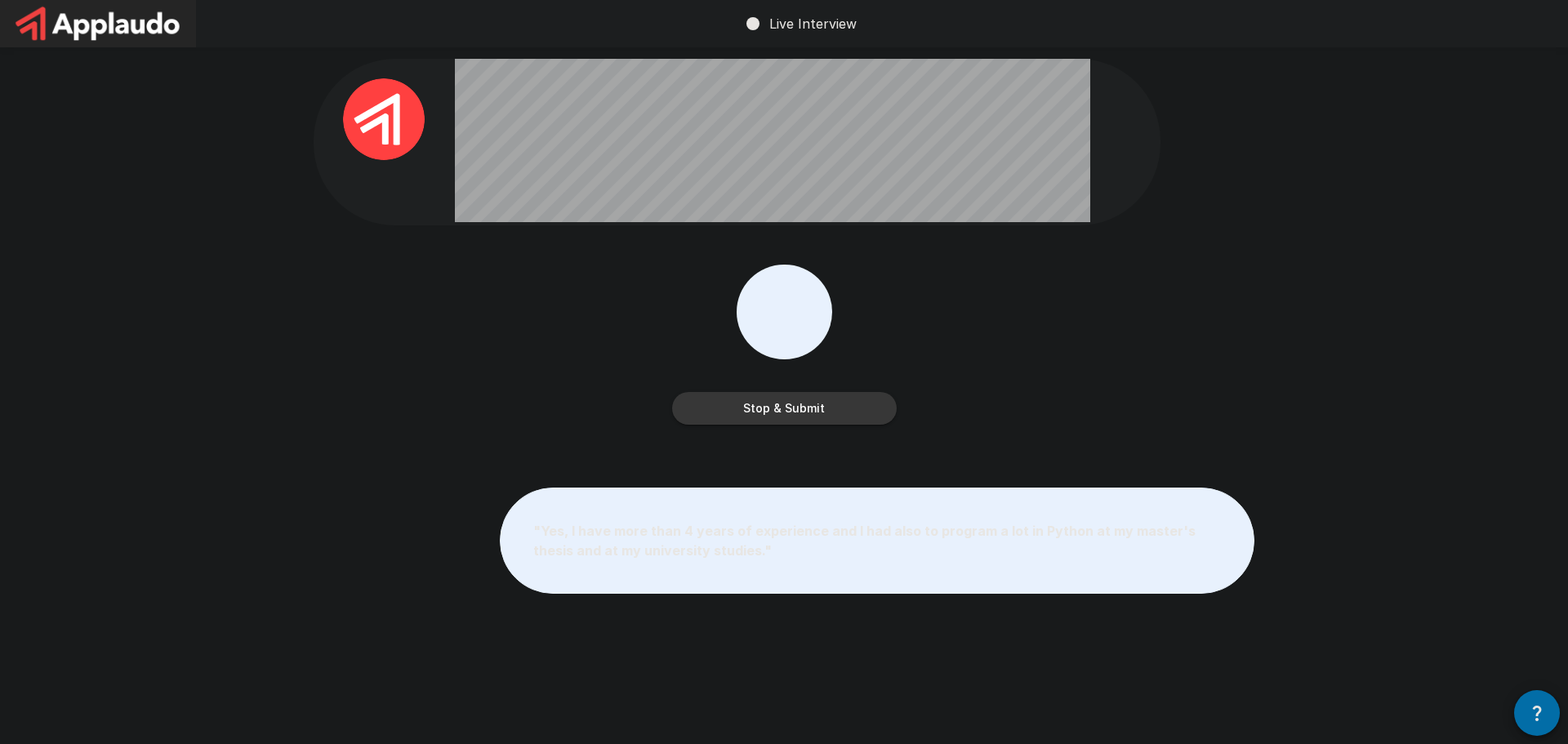
click at [826, 415] on button "Stop & Submit" at bounding box center [784, 409] width 224 height 33
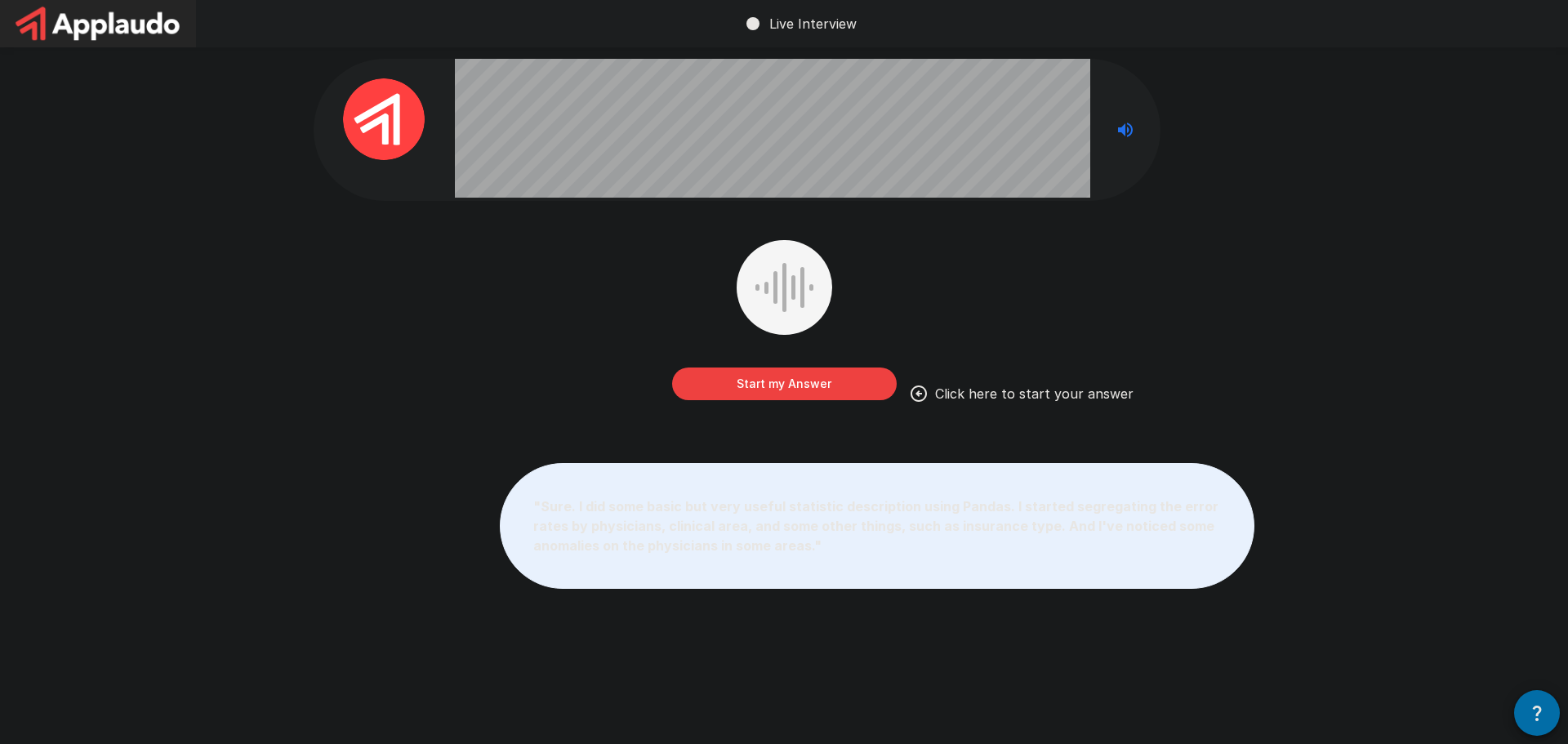
click at [761, 387] on button "Start my Answer" at bounding box center [784, 384] width 224 height 33
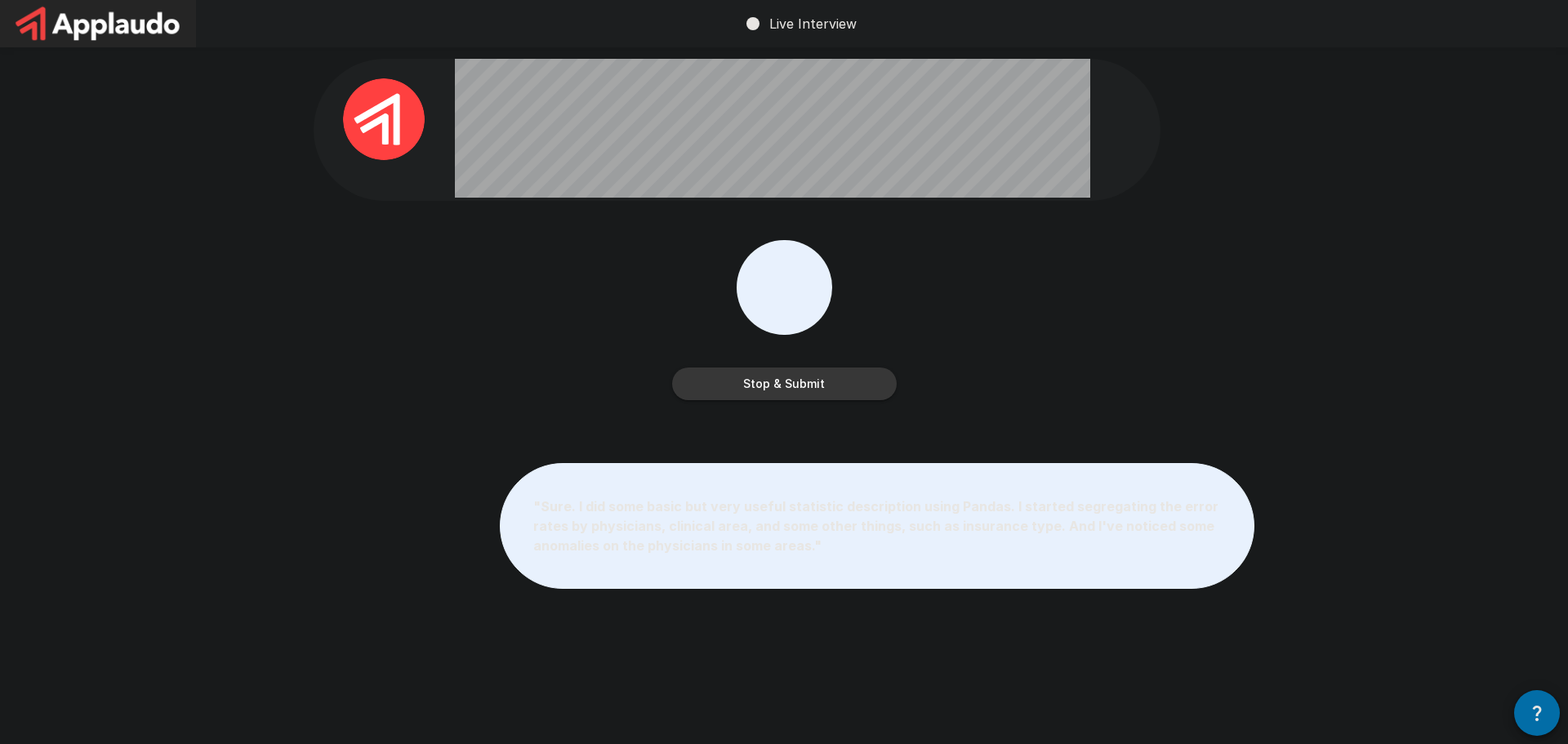
click at [822, 382] on button "Stop & Submit" at bounding box center [784, 384] width 224 height 33
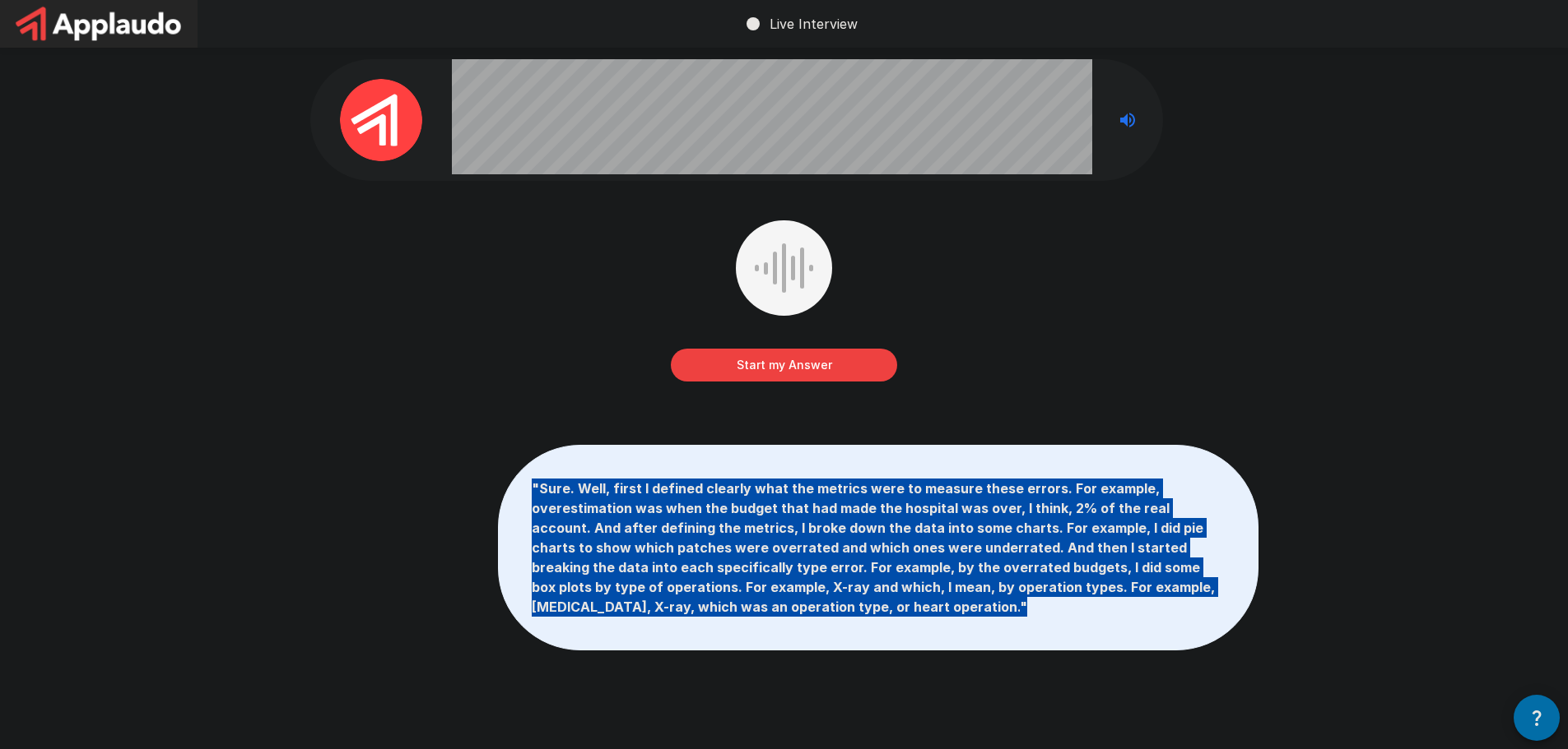
drag, startPoint x: 865, startPoint y: 608, endPoint x: 520, endPoint y: 492, distance: 364.0
click at [520, 492] on p "" Sure. Well, first I defined clearly what the metrics were to measure these er…" at bounding box center [878, 547] width 759 height 204
click at [595, 512] on b "" Sure. Well, first I defined clearly what the metrics were to measure these er…" at bounding box center [873, 548] width 683 height 135
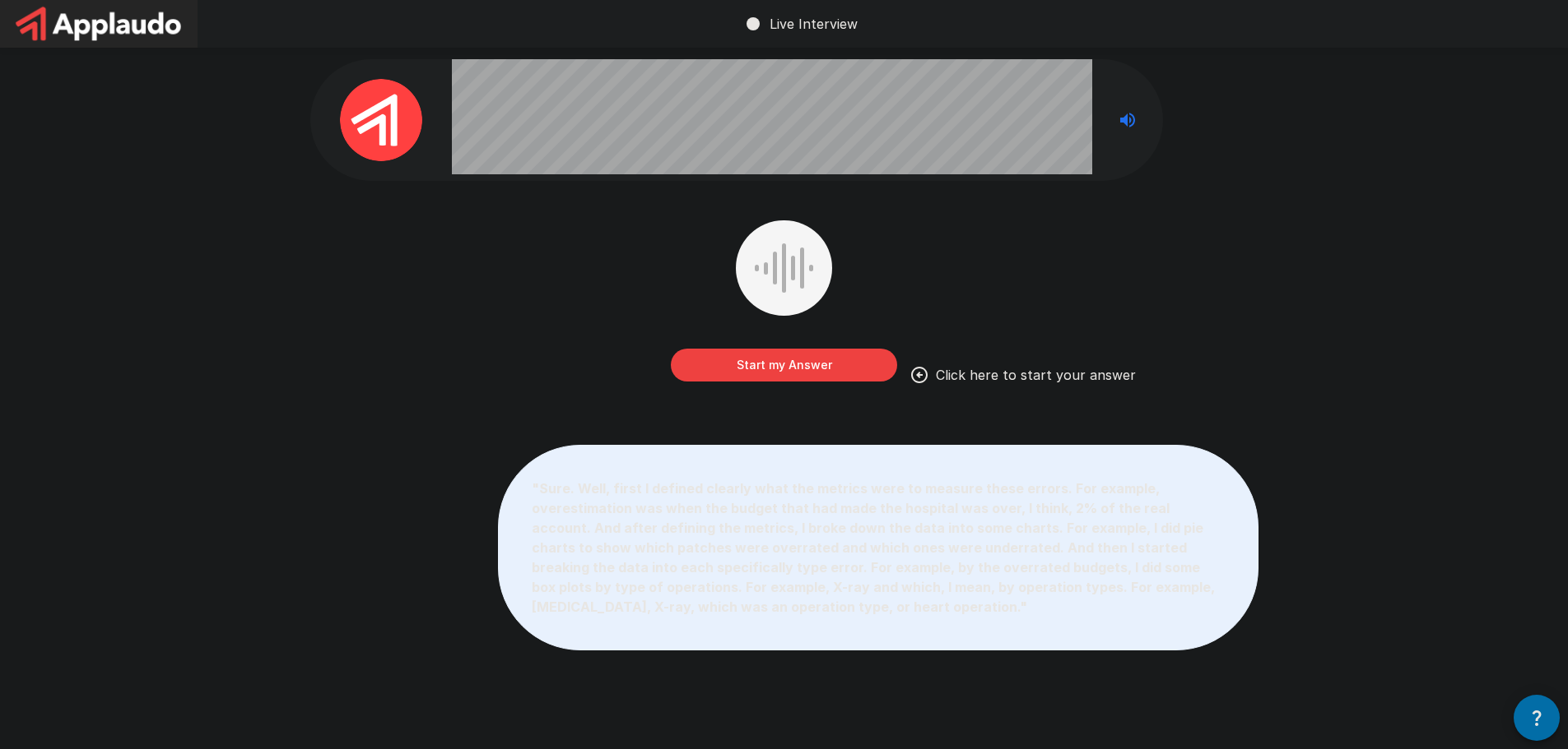
click at [725, 368] on button "Start my Answer" at bounding box center [784, 365] width 226 height 33
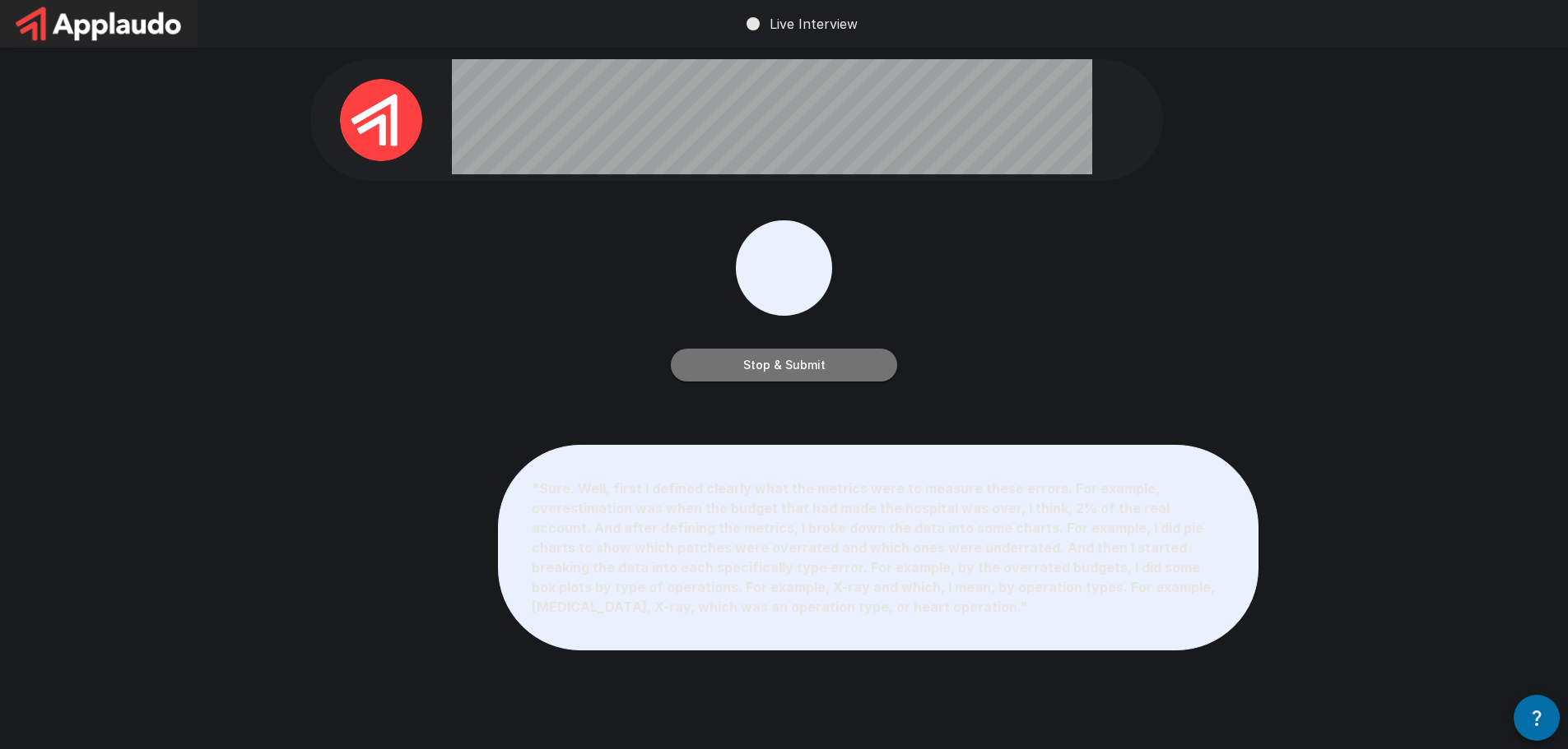
click at [760, 361] on button "Stop & Submit" at bounding box center [784, 365] width 226 height 33
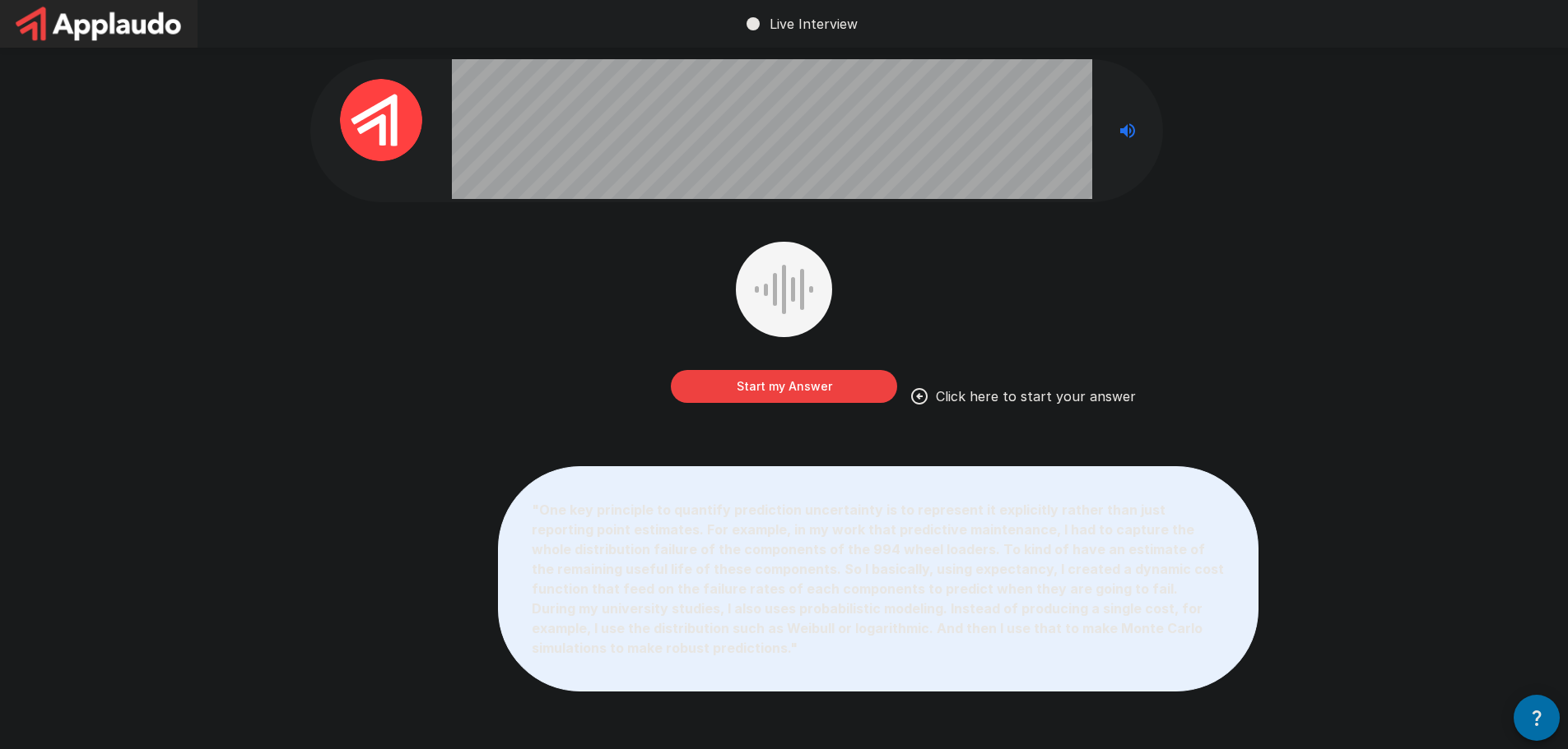
click at [740, 394] on button "Start my Answer" at bounding box center [784, 386] width 226 height 33
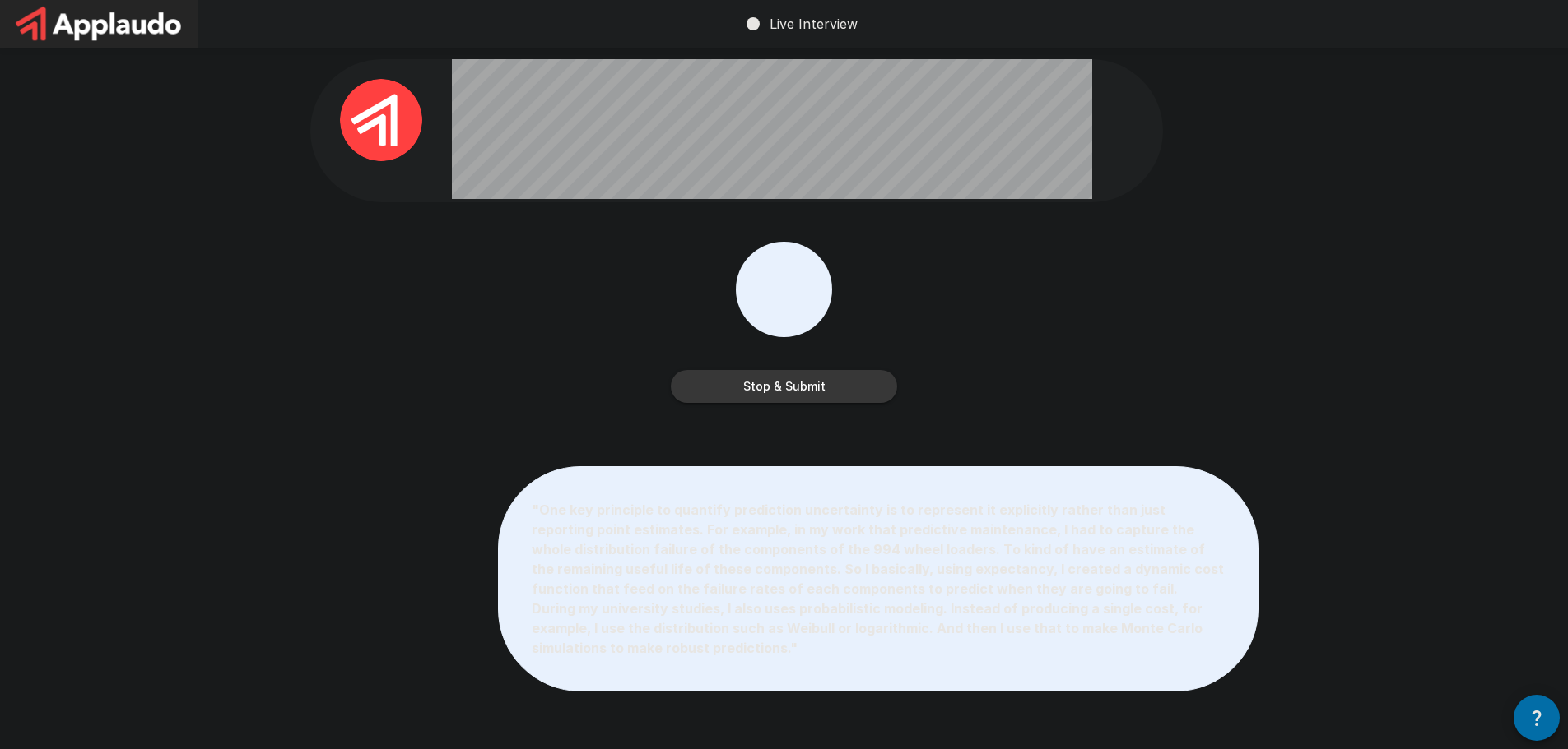
click at [817, 387] on button "Stop & Submit" at bounding box center [784, 386] width 226 height 33
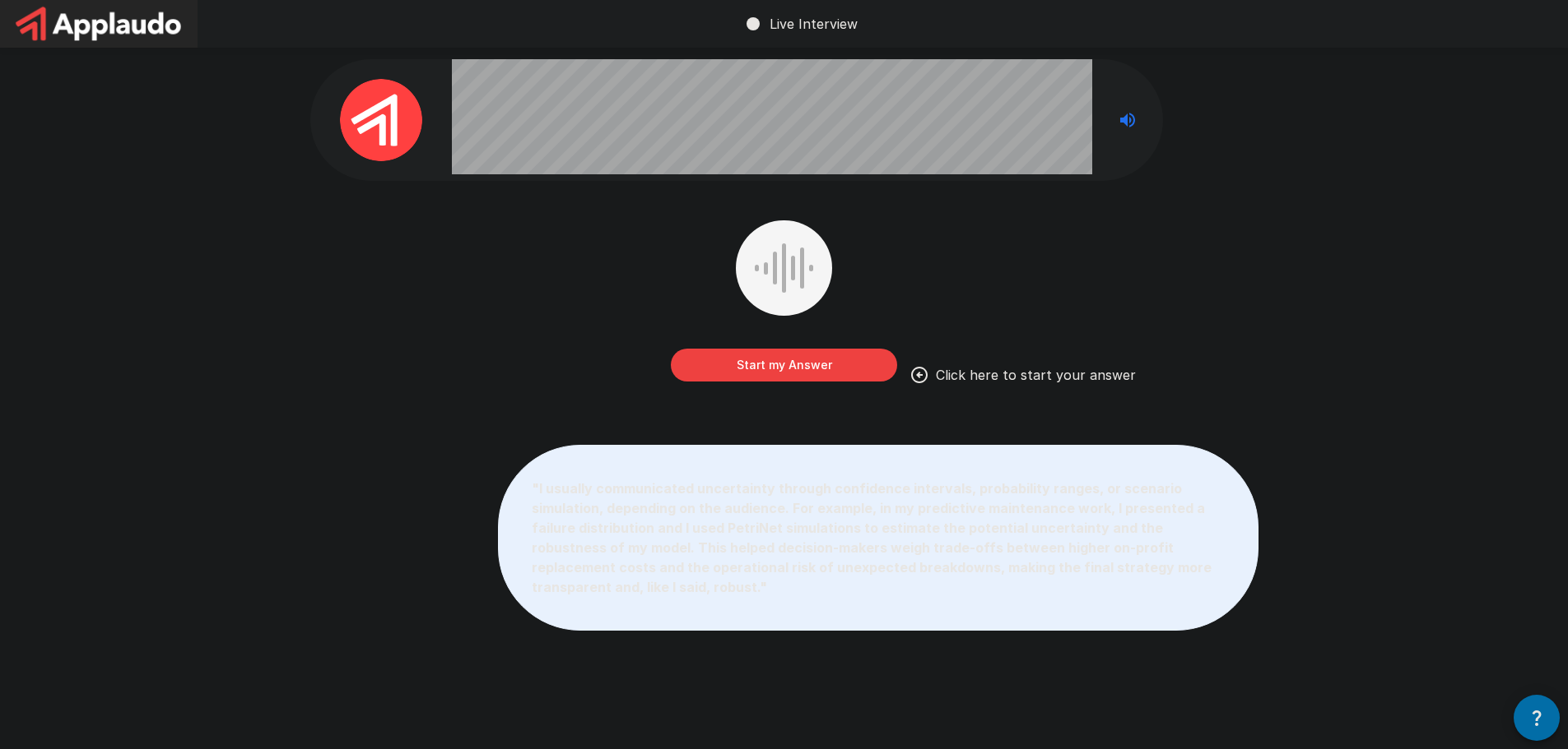
click at [778, 363] on button "Start my Answer" at bounding box center [784, 365] width 226 height 33
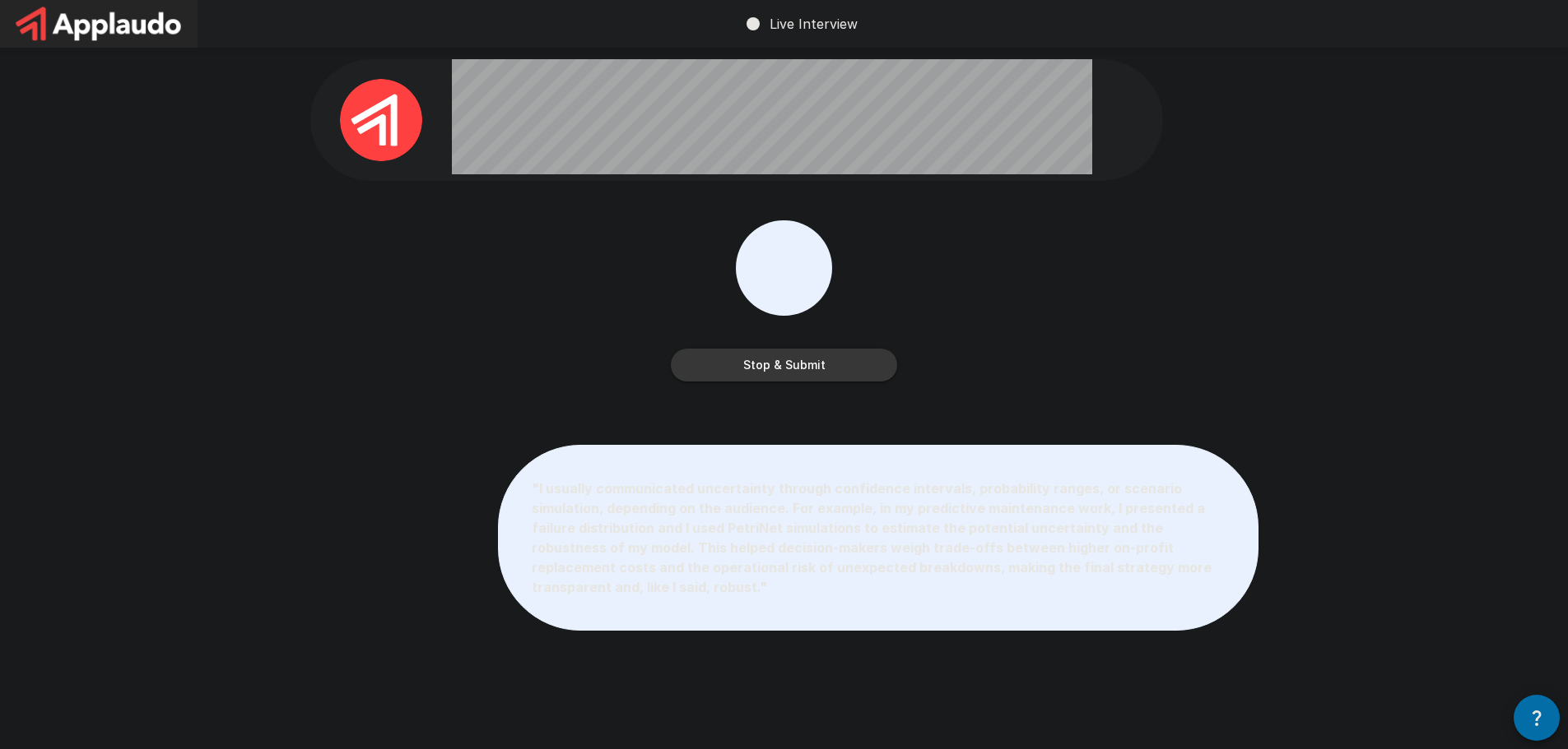
drag, startPoint x: 775, startPoint y: 363, endPoint x: 812, endPoint y: 404, distance: 55.2
click at [812, 404] on div "Stop & Submit" at bounding box center [784, 313] width 948 height 185
click at [794, 371] on button "Stop & Submit" at bounding box center [784, 365] width 226 height 33
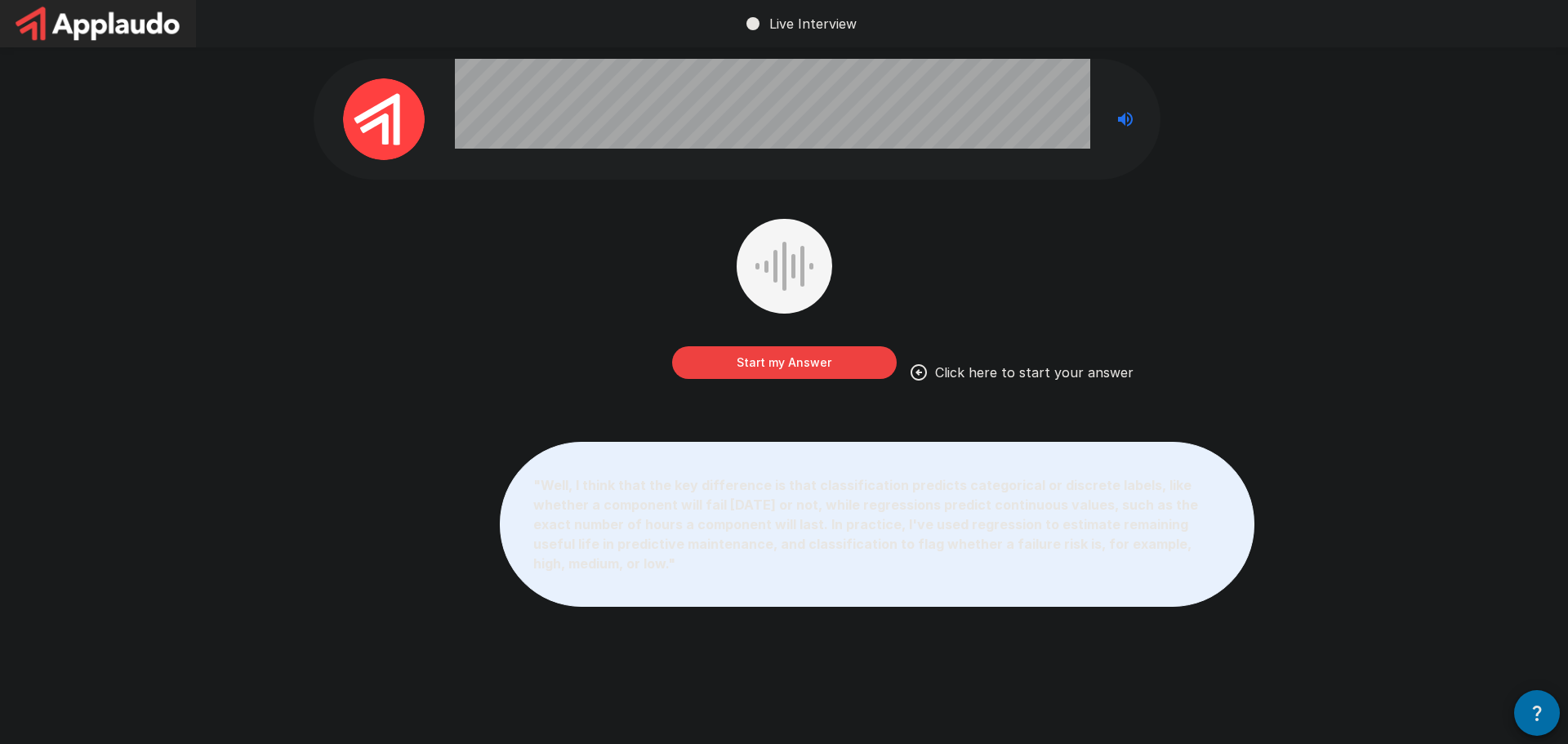
click at [728, 360] on button "Start my Answer" at bounding box center [784, 363] width 224 height 33
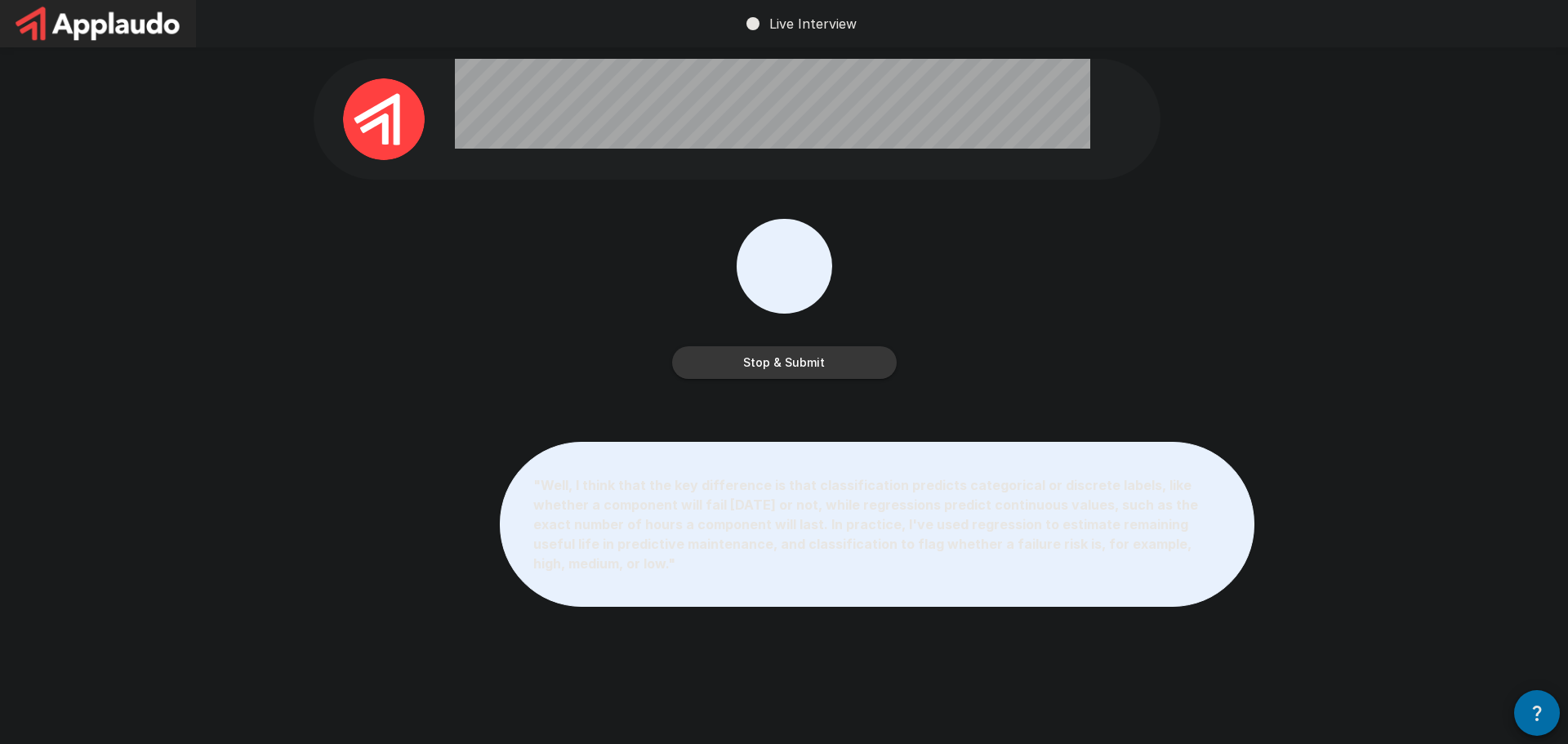
click at [700, 377] on button "Stop & Submit" at bounding box center [784, 363] width 224 height 33
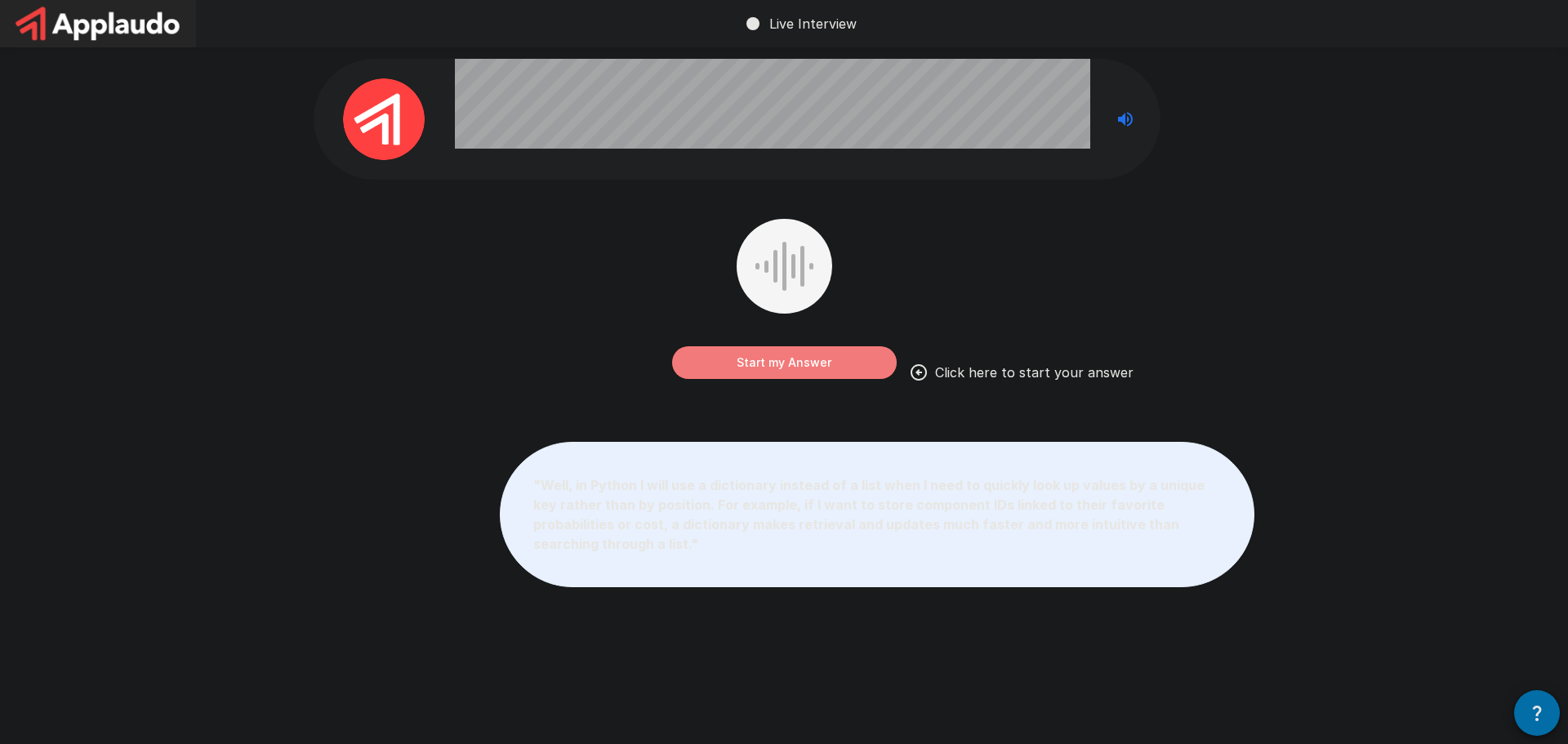
click at [804, 369] on button "Start my Answer" at bounding box center [784, 363] width 224 height 33
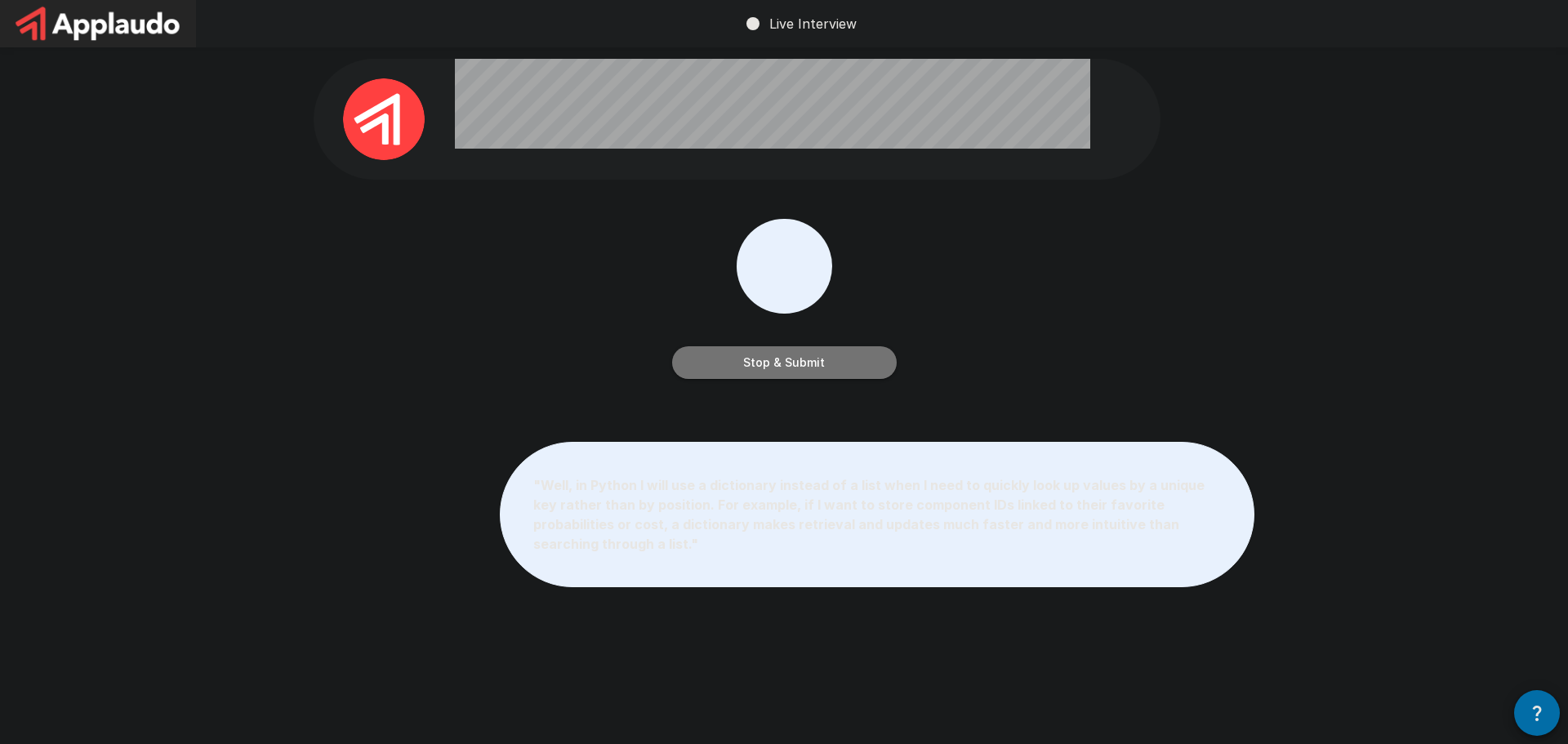
click at [770, 352] on button "Stop & Submit" at bounding box center [784, 363] width 224 height 33
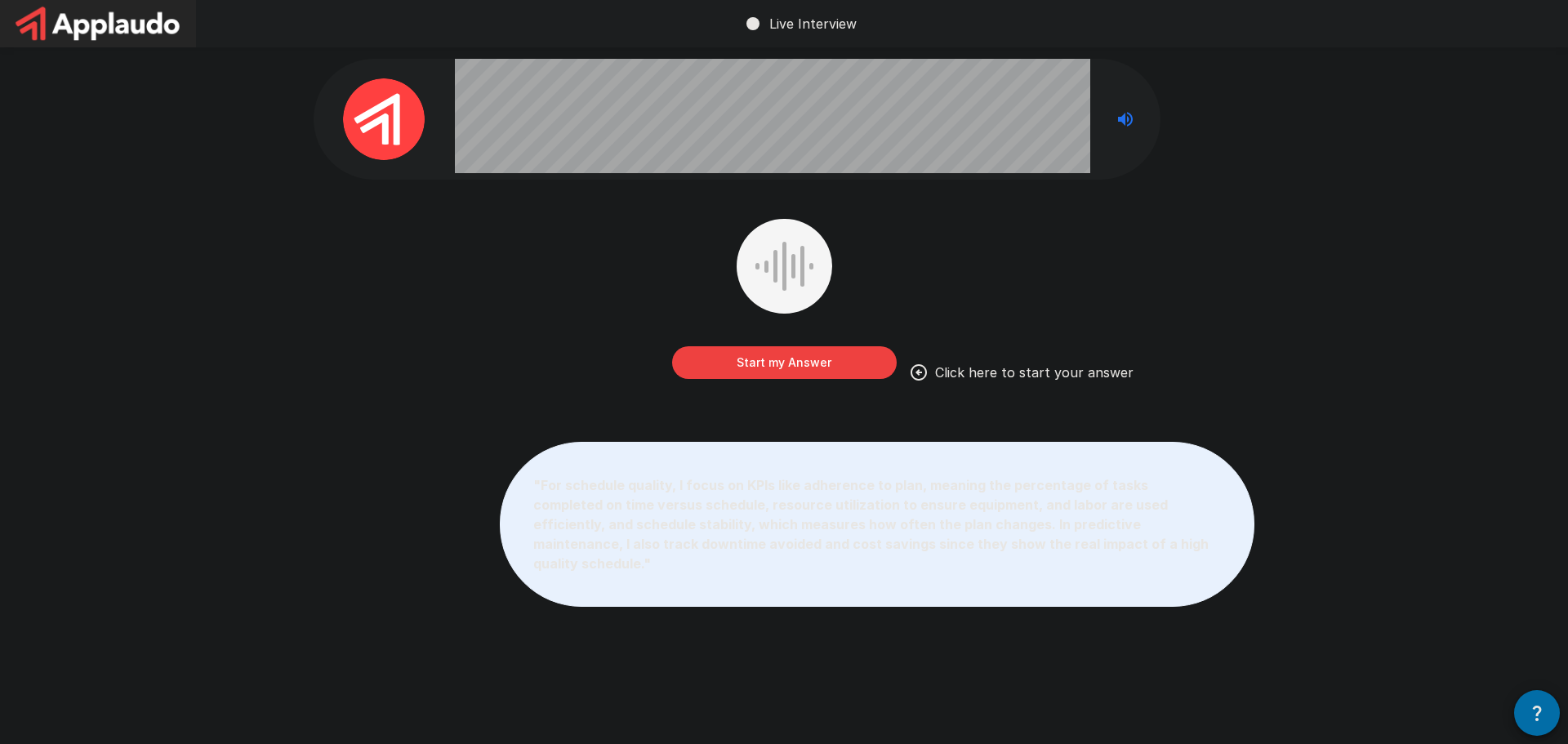
click at [765, 357] on button "Start my Answer" at bounding box center [784, 363] width 224 height 33
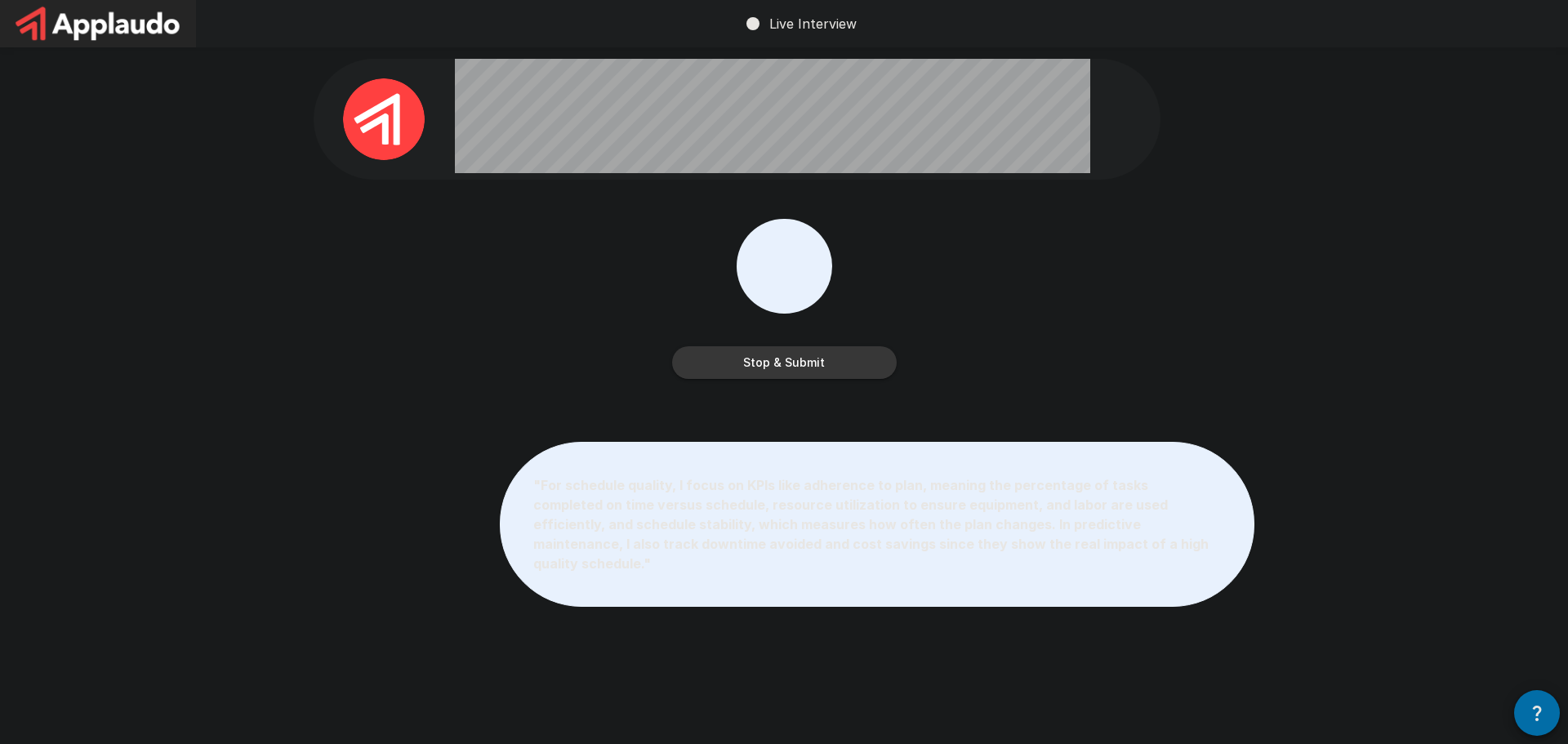
click at [765, 357] on button "Stop & Submit" at bounding box center [784, 363] width 224 height 33
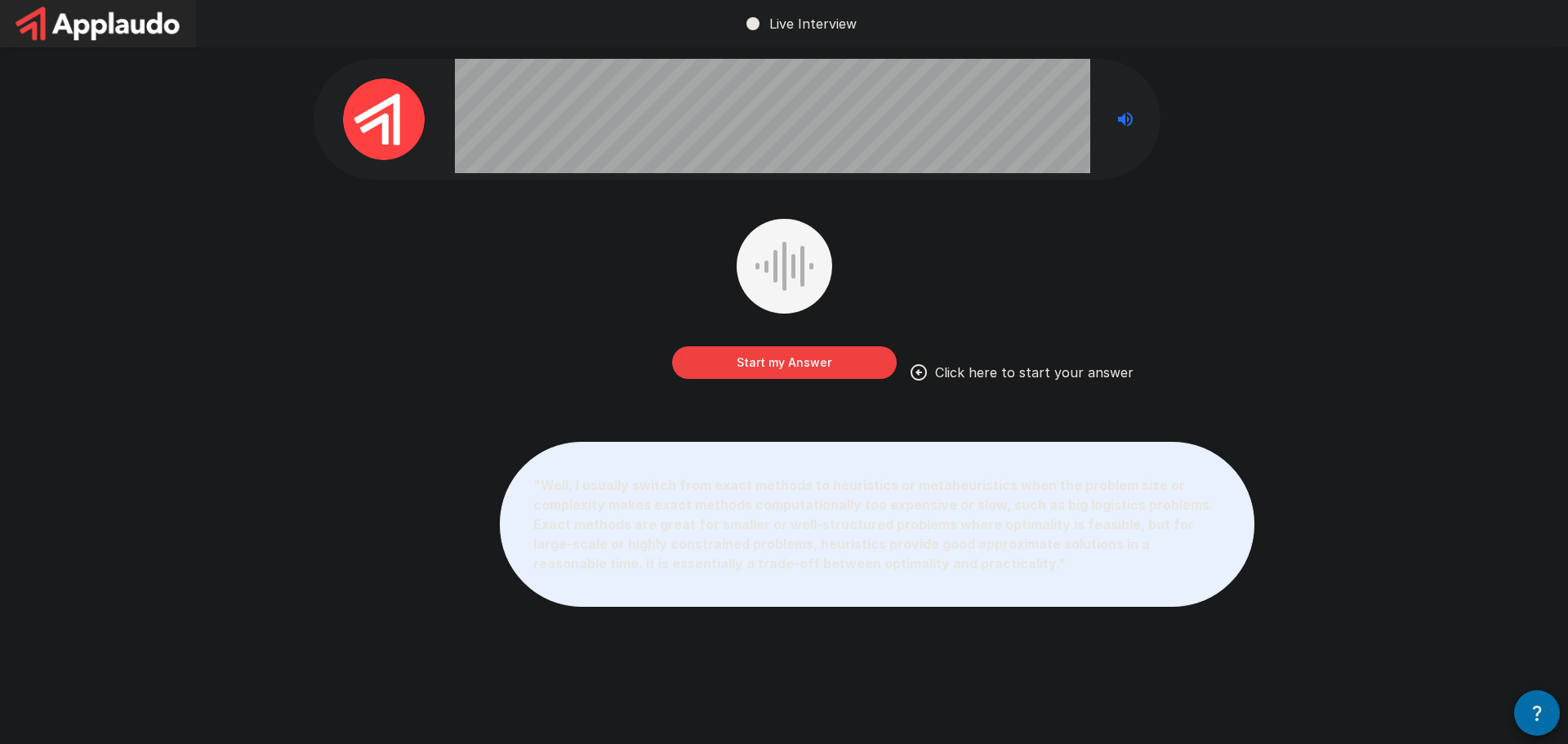
click at [765, 357] on button "Start my Answer" at bounding box center [784, 363] width 224 height 33
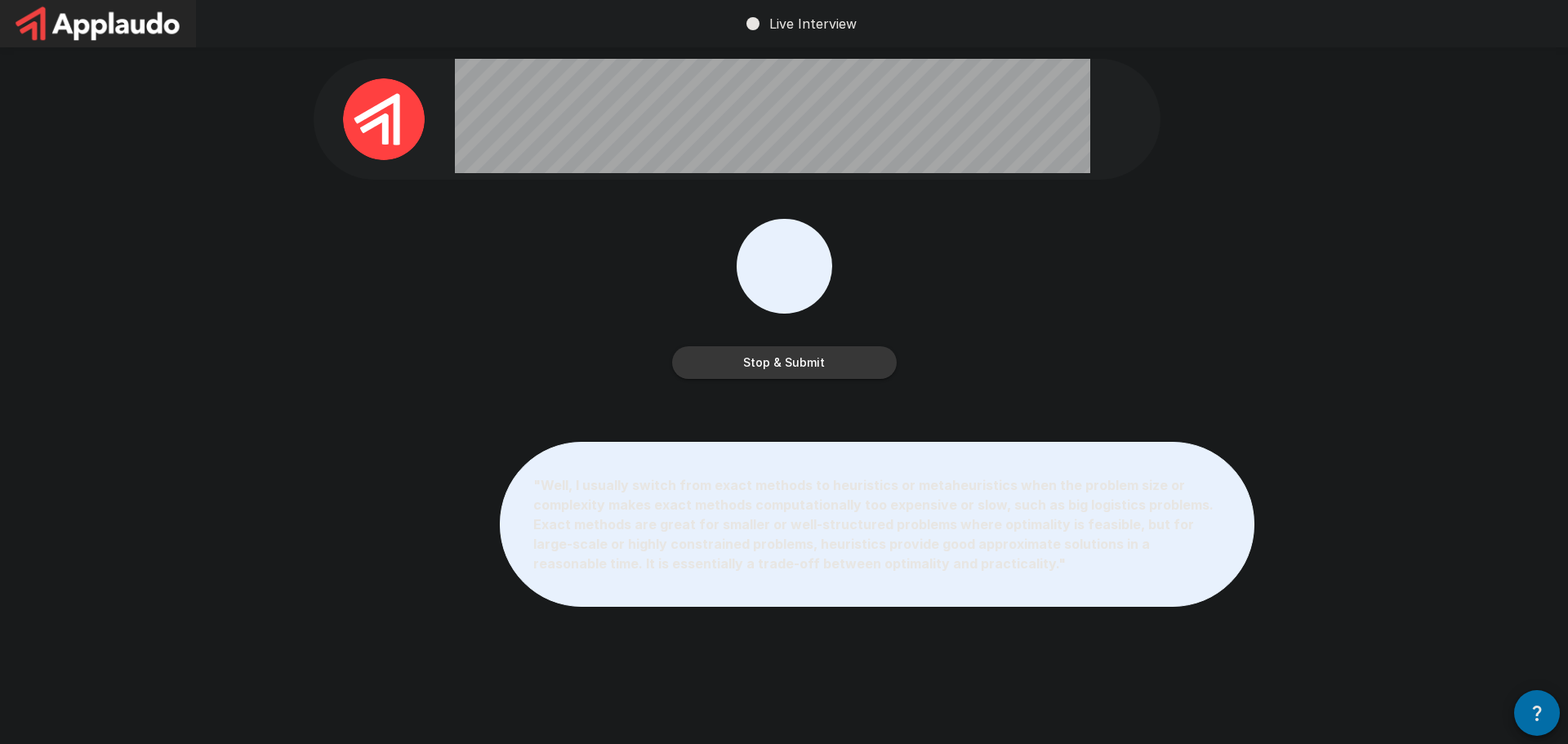
click at [768, 356] on button "Stop & Submit" at bounding box center [784, 363] width 224 height 33
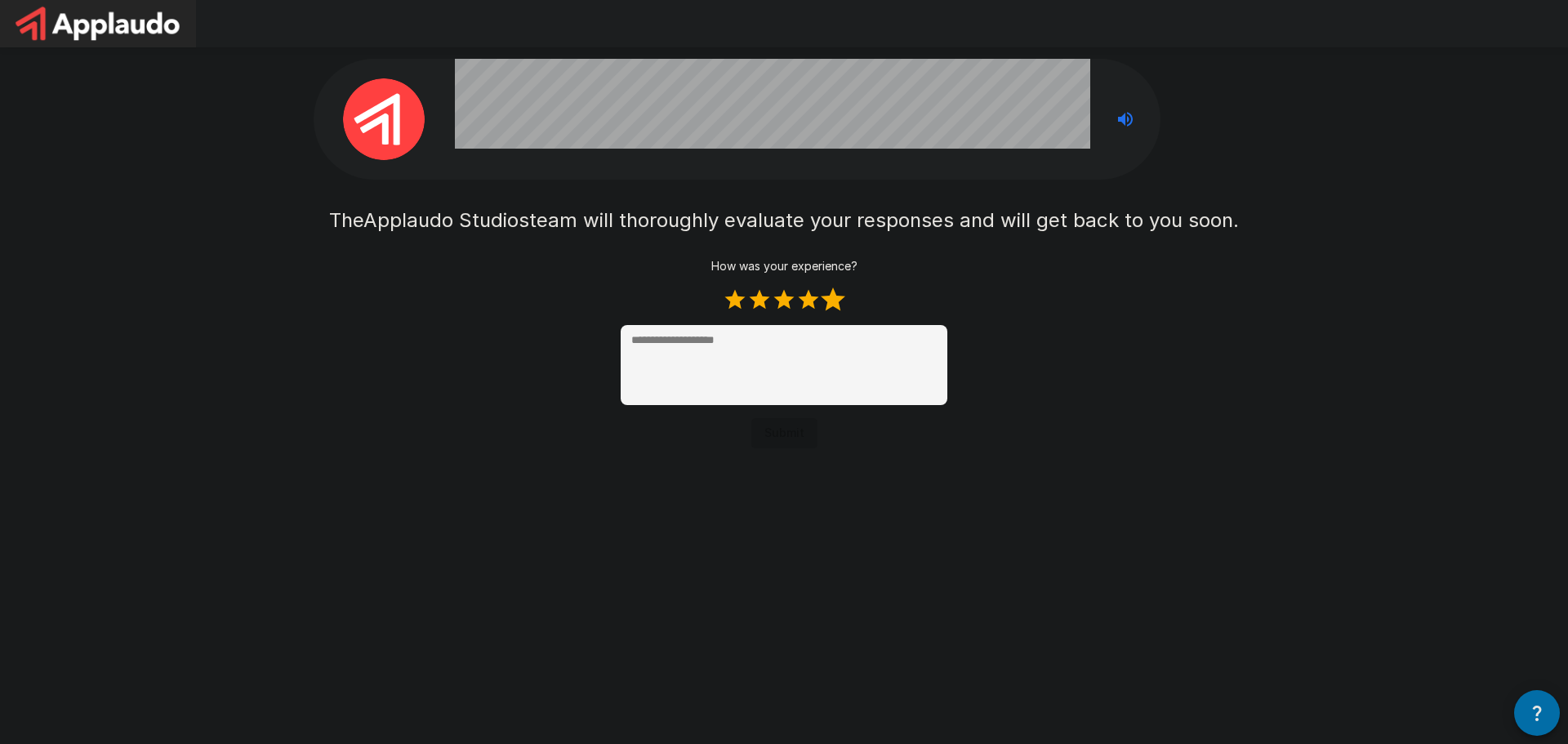
click at [834, 301] on label "5 Stars" at bounding box center [833, 300] width 25 height 25
type textarea "*"
click at [774, 434] on button "Submit" at bounding box center [784, 433] width 66 height 30
